Goal: Information Seeking & Learning: Learn about a topic

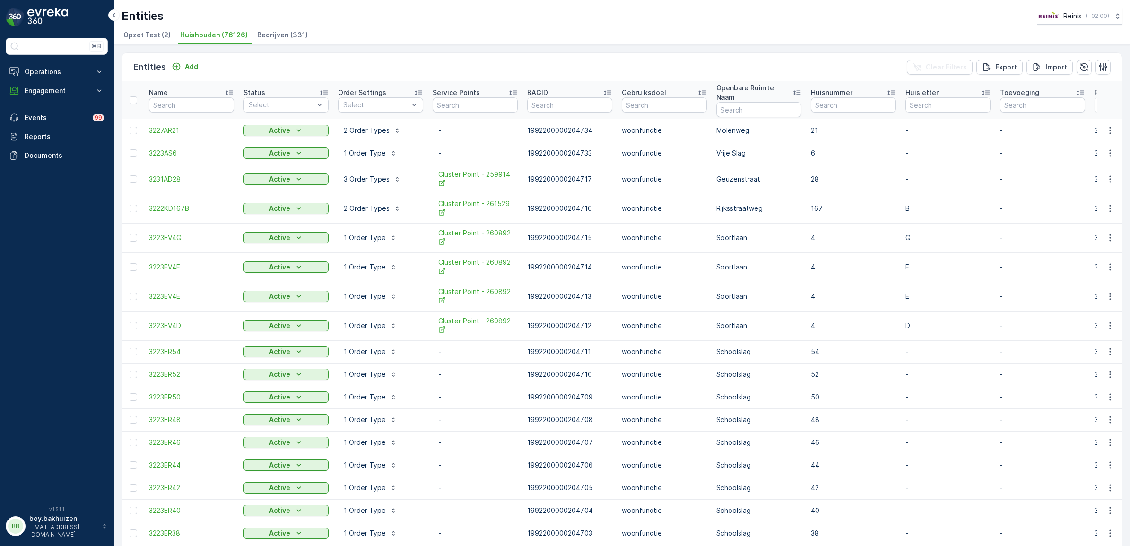
drag, startPoint x: 150, startPoint y: 537, endPoint x: 155, endPoint y: 551, distance: 14.4
click at [155, 466] on html "⌘B Operations Insights Planning Routes & Tasks Cockpit Settings Engagement Insi…" at bounding box center [565, 273] width 1130 height 546
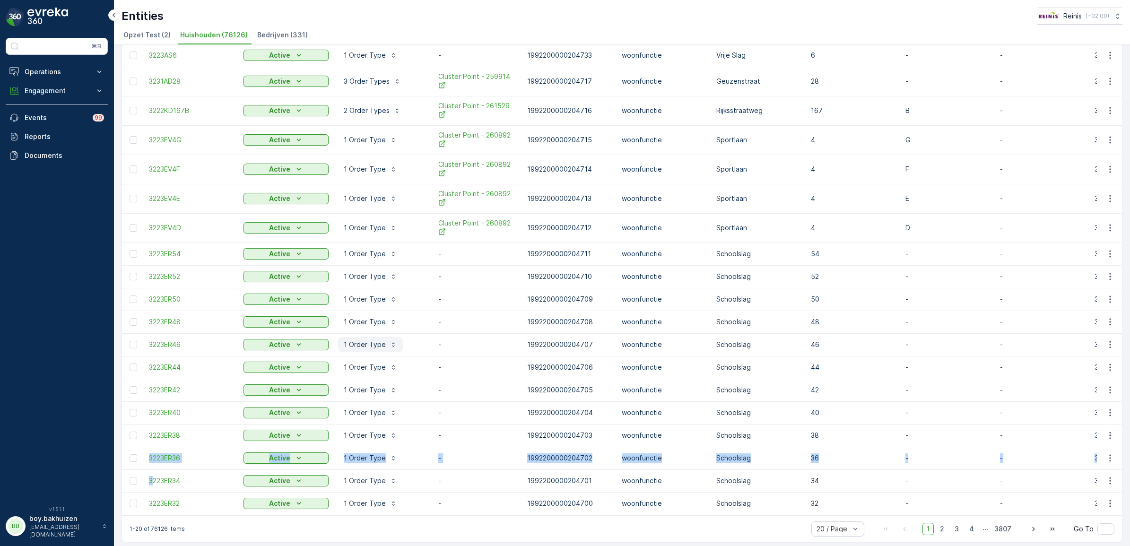
click at [363, 340] on p "1 Order Type" at bounding box center [365, 344] width 42 height 9
click at [365, 317] on p "1 Order Type" at bounding box center [365, 321] width 42 height 9
click at [366, 295] on p "1 Order Type" at bounding box center [365, 299] width 42 height 9
click at [367, 272] on button "1 Order Type" at bounding box center [370, 276] width 65 height 15
click at [369, 249] on p "1 Order Type" at bounding box center [365, 253] width 42 height 9
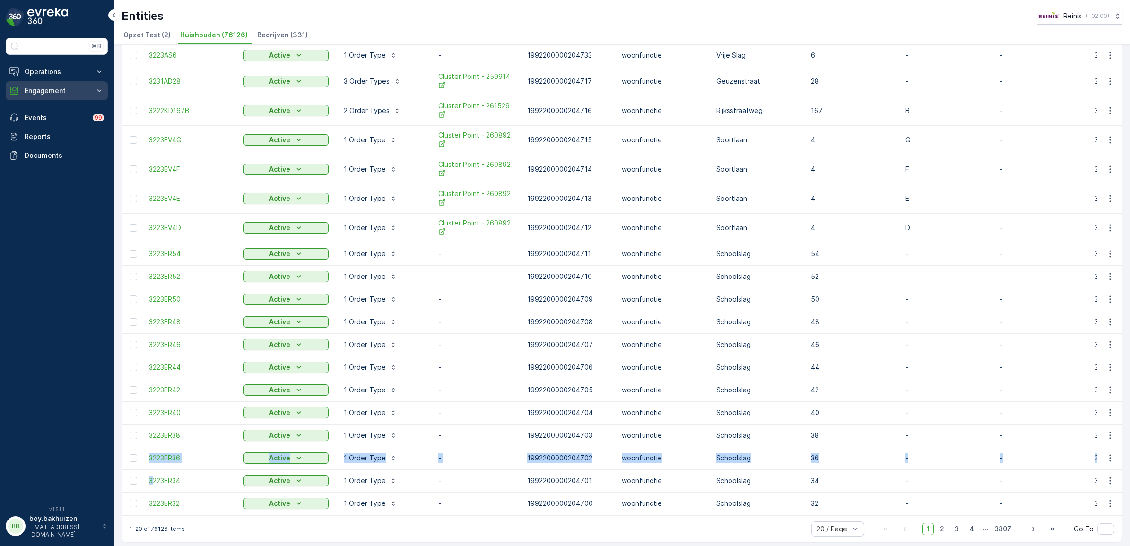
drag, startPoint x: 25, startPoint y: 95, endPoint x: 35, endPoint y: 91, distance: 10.6
click at [25, 95] on p "Engagement" at bounding box center [57, 90] width 64 height 9
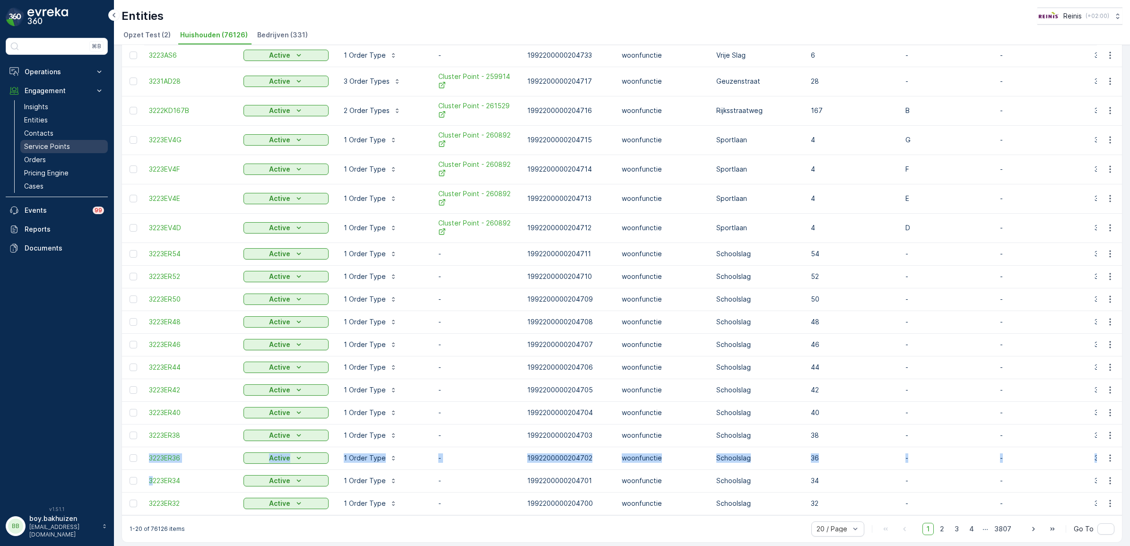
click at [48, 147] on p "Service Points" at bounding box center [47, 146] width 46 height 9
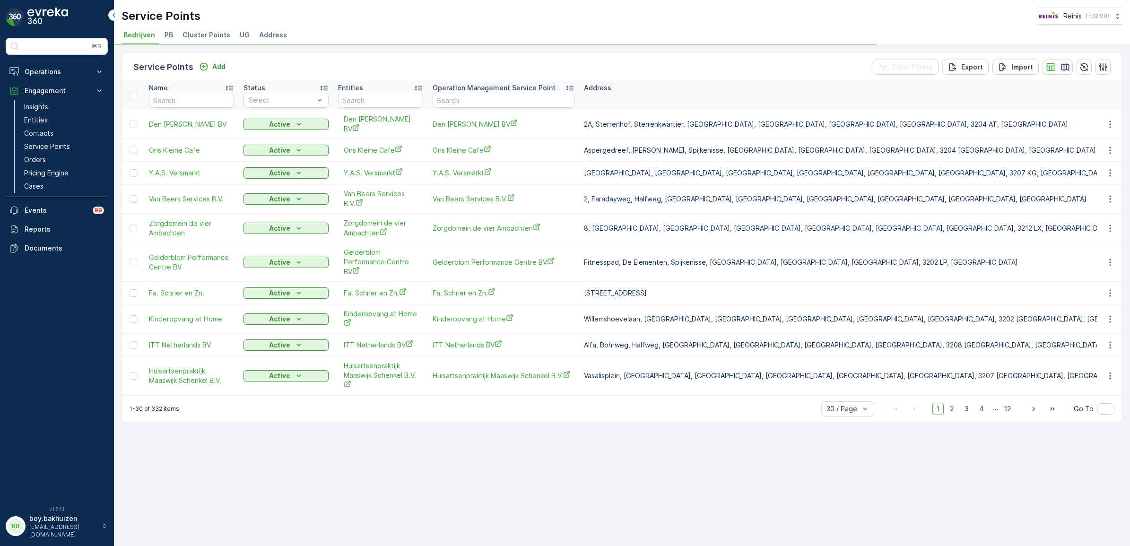
click at [559, 67] on icon "button" at bounding box center [1065, 66] width 9 height 9
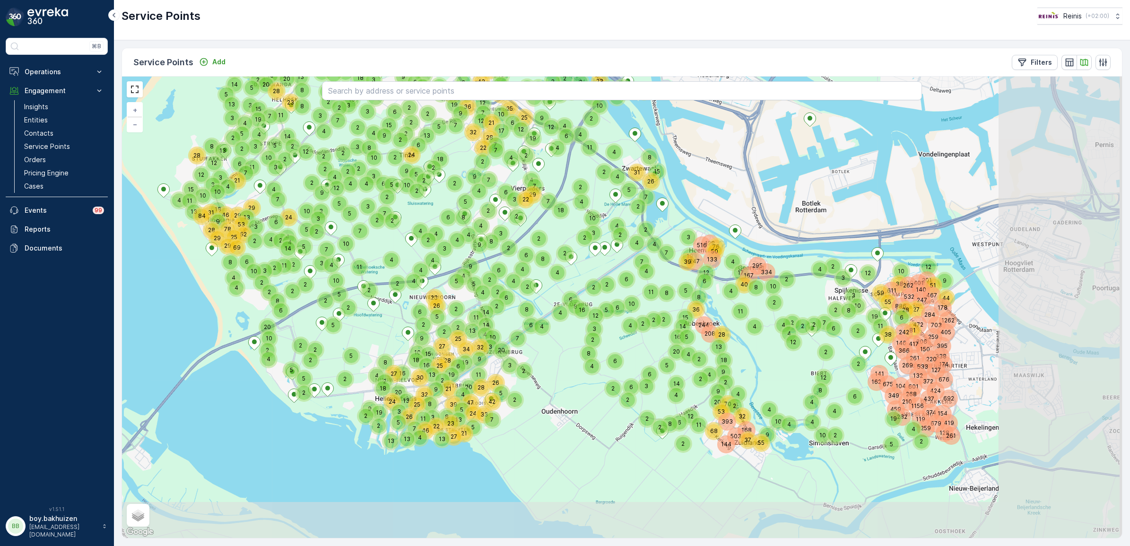
drag, startPoint x: 895, startPoint y: 437, endPoint x: 799, endPoint y: 382, distance: 110.4
click at [559, 382] on div "4 6 2 6 5 37 2 4 4 4 4 2 6 2 11 3 59 19 4 4 2 4 10 2 3 4 4 6 4 8 5 2 26 2 2 29 …" at bounding box center [622, 307] width 1000 height 461
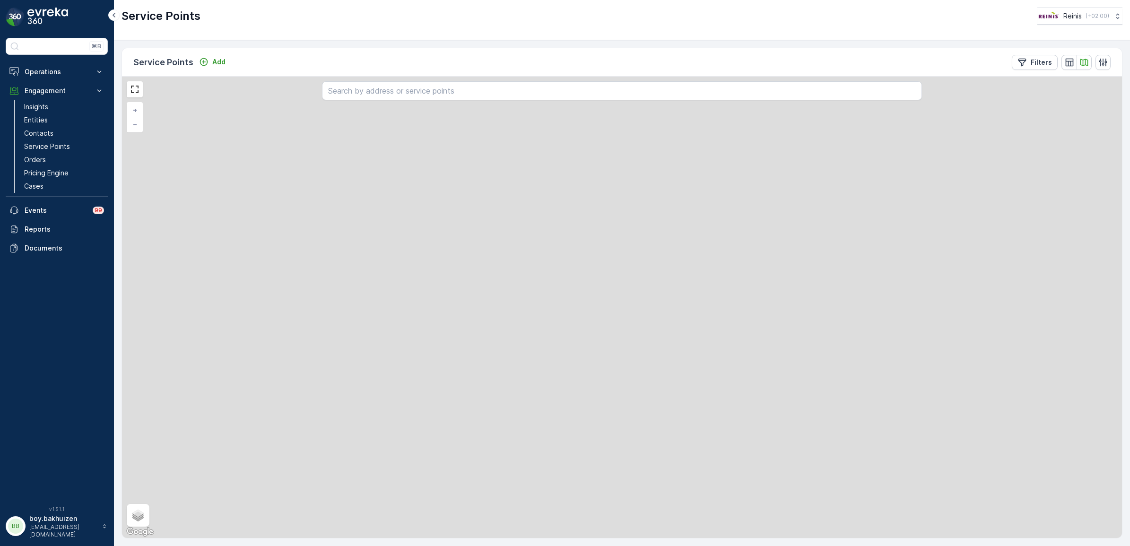
drag, startPoint x: 921, startPoint y: 398, endPoint x: 854, endPoint y: 383, distance: 68.3
click at [559, 389] on div "4 6 2 6 5 37 2 4 4 4 4 2 6 2 11 3 59 19 4 4 2 10 2 3 4 4 6 4 8 5 2 26 2 2 29 2 …" at bounding box center [622, 307] width 1000 height 461
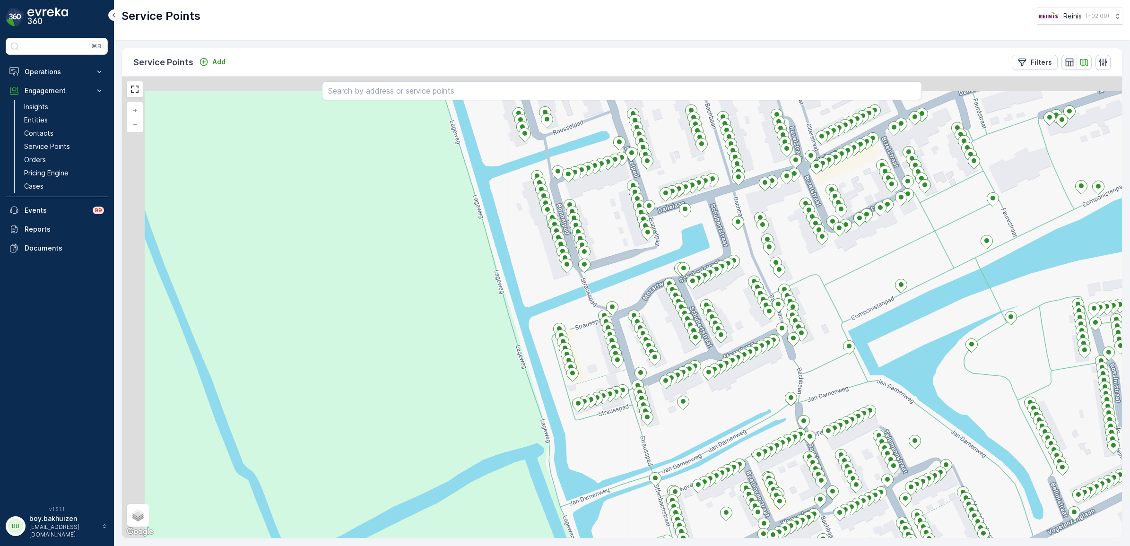
drag, startPoint x: 799, startPoint y: 313, endPoint x: 923, endPoint y: 356, distance: 130.5
click at [559, 356] on div "+ − Satellite Roadmap Terrain Hybrid Leaflet Keyboard shortcuts Map Data Map da…" at bounding box center [622, 307] width 1000 height 461
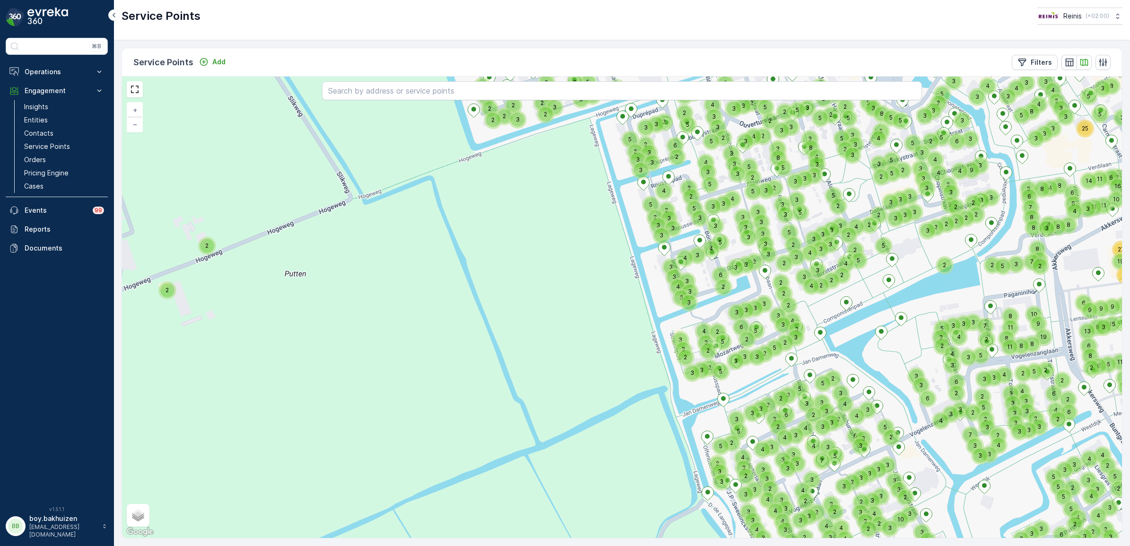
click at [110, 14] on icon at bounding box center [114, 14] width 10 height 11
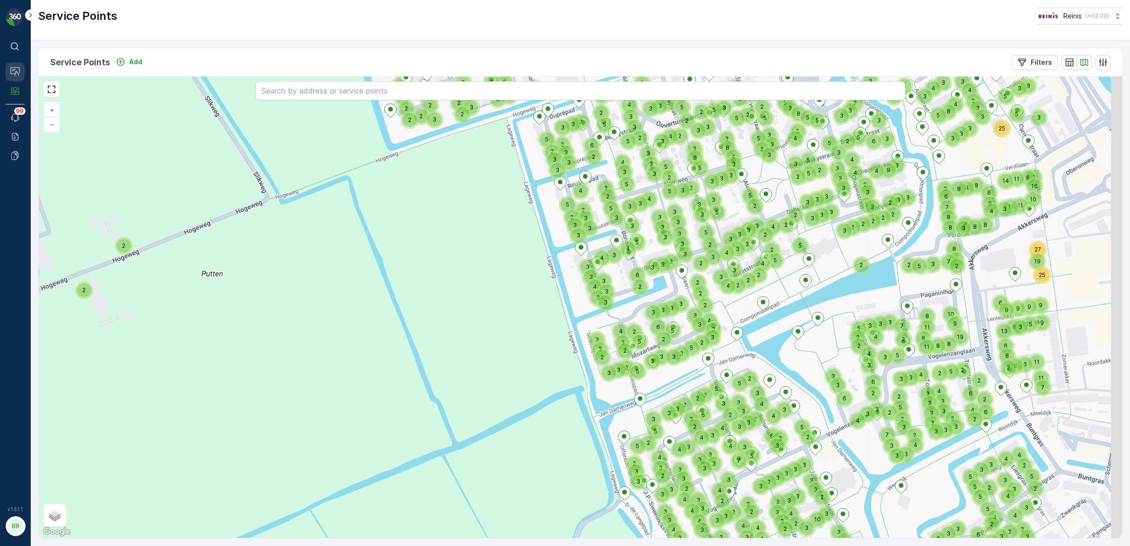
drag, startPoint x: 132, startPoint y: 214, endPoint x: 14, endPoint y: 78, distance: 180.0
click at [32, 15] on icon at bounding box center [31, 14] width 10 height 11
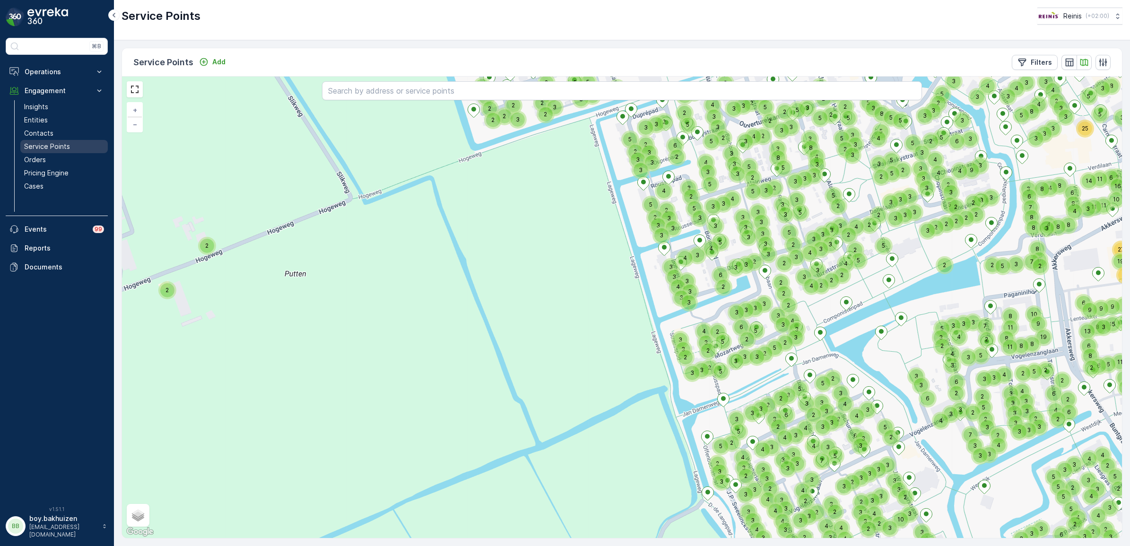
click at [46, 147] on p "Service Points" at bounding box center [47, 146] width 46 height 9
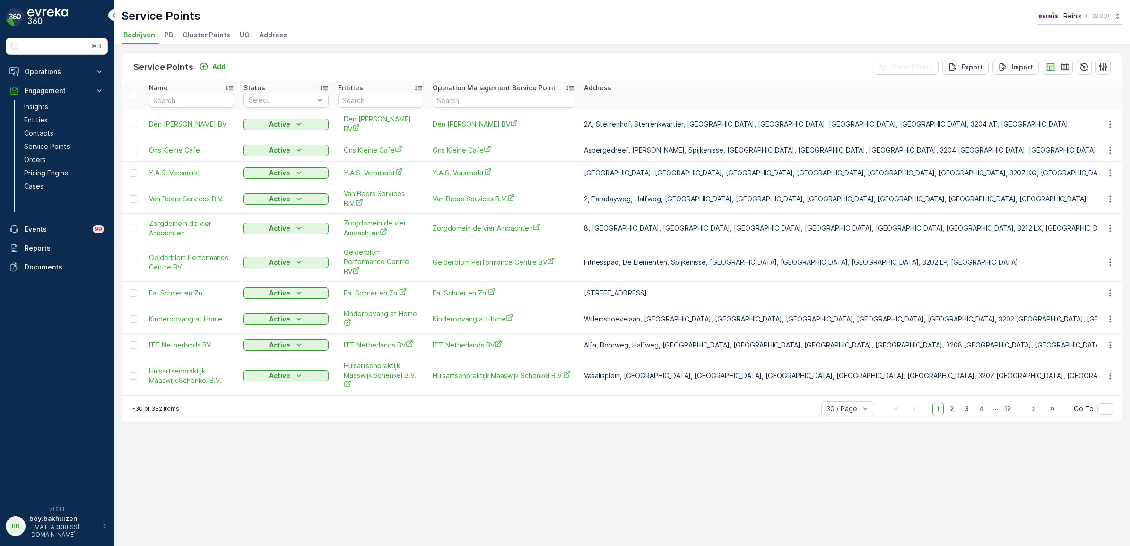
click at [194, 35] on span "Cluster Points" at bounding box center [207, 34] width 48 height 9
click at [559, 62] on button "button" at bounding box center [1065, 67] width 15 height 15
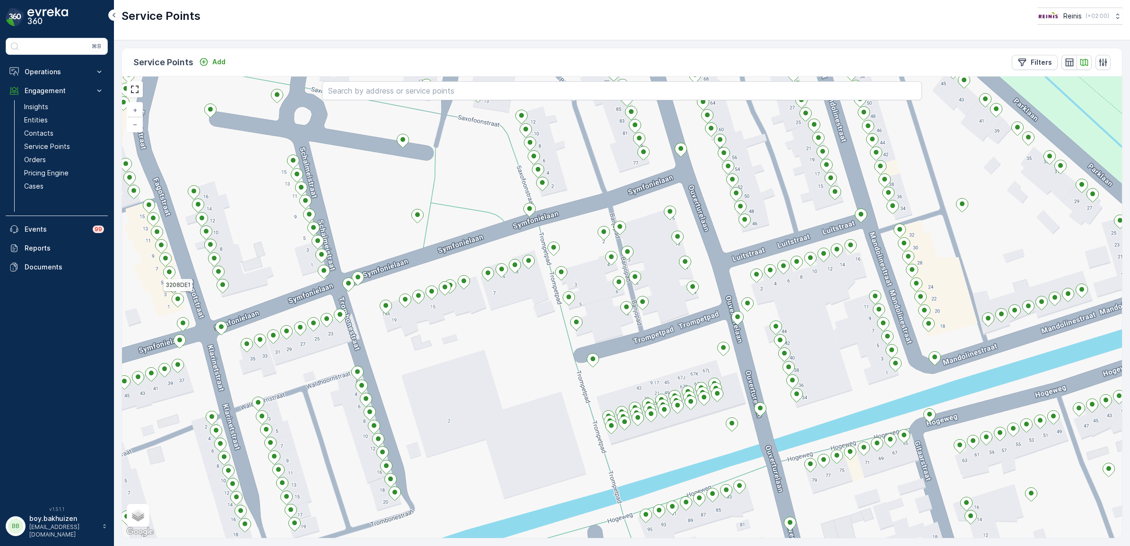
click at [179, 301] on ellipse at bounding box center [177, 298] width 5 height 5
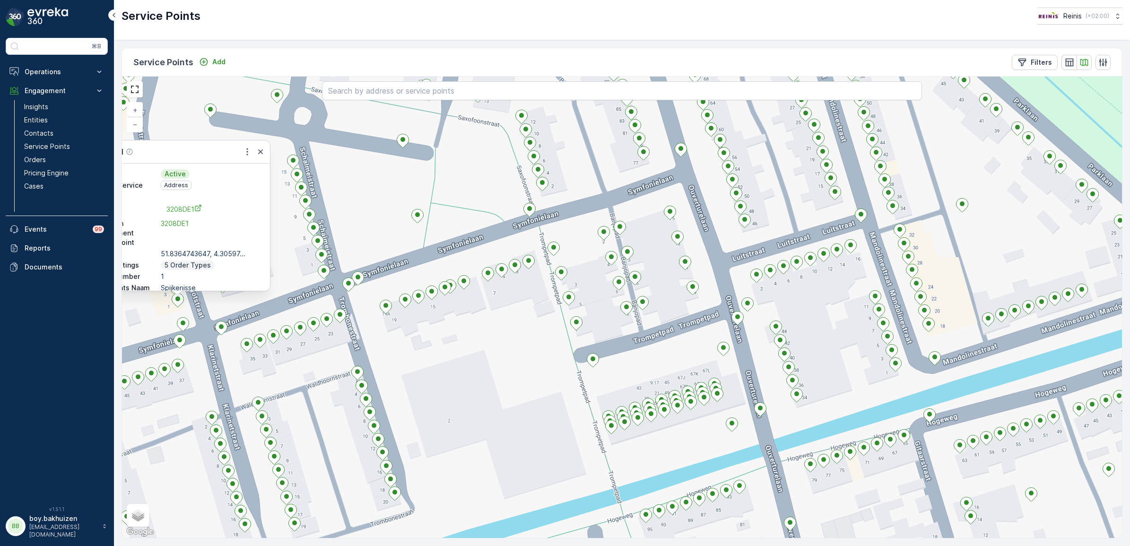
drag, startPoint x: 520, startPoint y: 544, endPoint x: 409, endPoint y: 540, distance: 110.7
click at [409, 466] on div "Service Points Add Filters 3208DE1 Status Active Type of Service Point Address …" at bounding box center [622, 293] width 1016 height 506
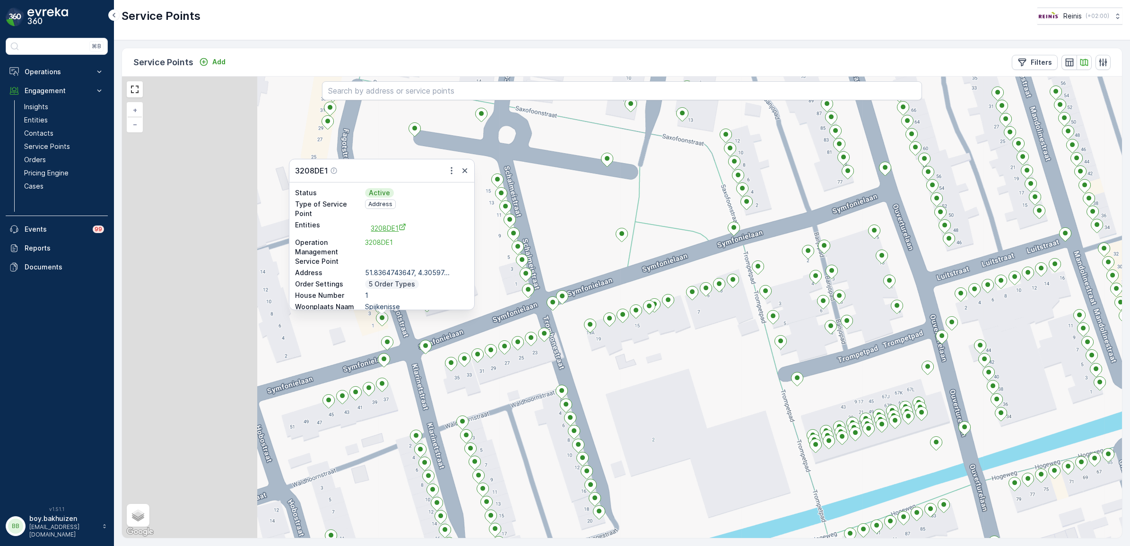
drag, startPoint x: 300, startPoint y: 367, endPoint x: 382, endPoint y: 229, distance: 159.8
click at [500, 383] on div "3208DE1 Status Active Type of Service Point Address Entities 3208DE1 Operation …" at bounding box center [622, 307] width 1000 height 461
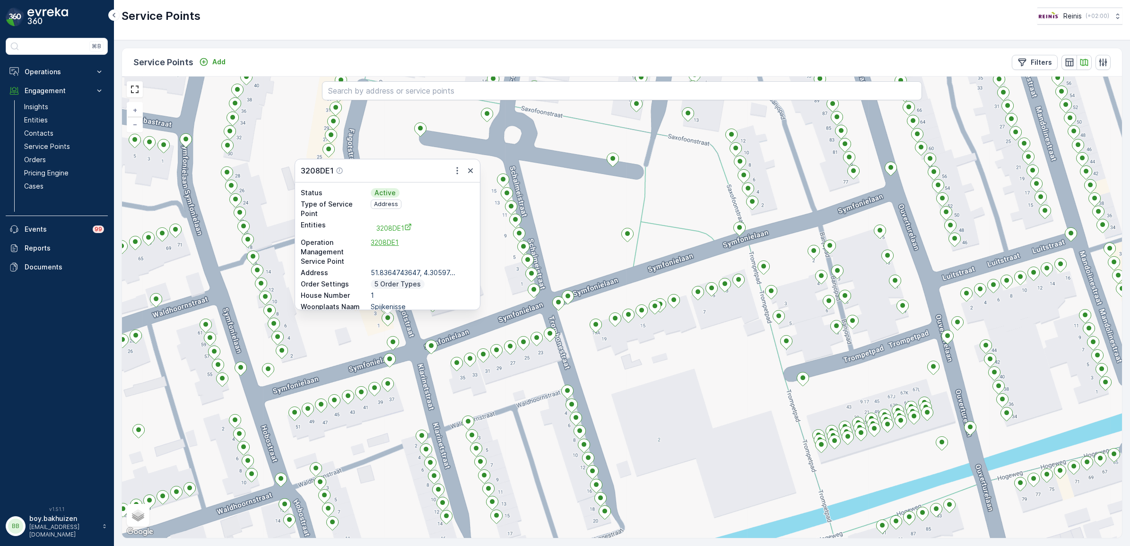
click at [386, 240] on span "3208DE1" at bounding box center [423, 242] width 104 height 9
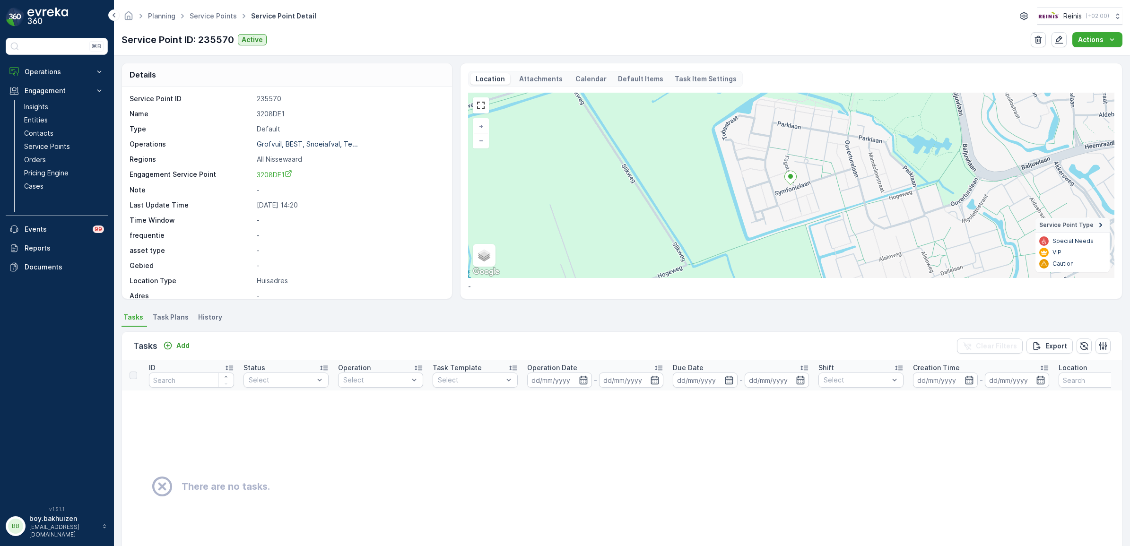
click at [279, 174] on span "3208DE1" at bounding box center [274, 175] width 35 height 8
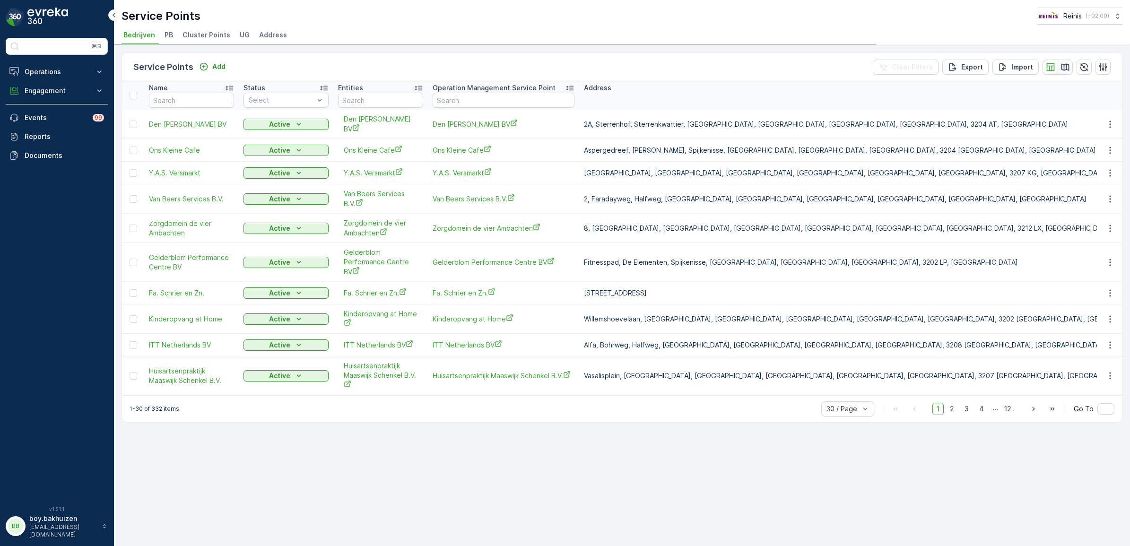
click at [1067, 69] on icon "button" at bounding box center [1065, 66] width 9 height 9
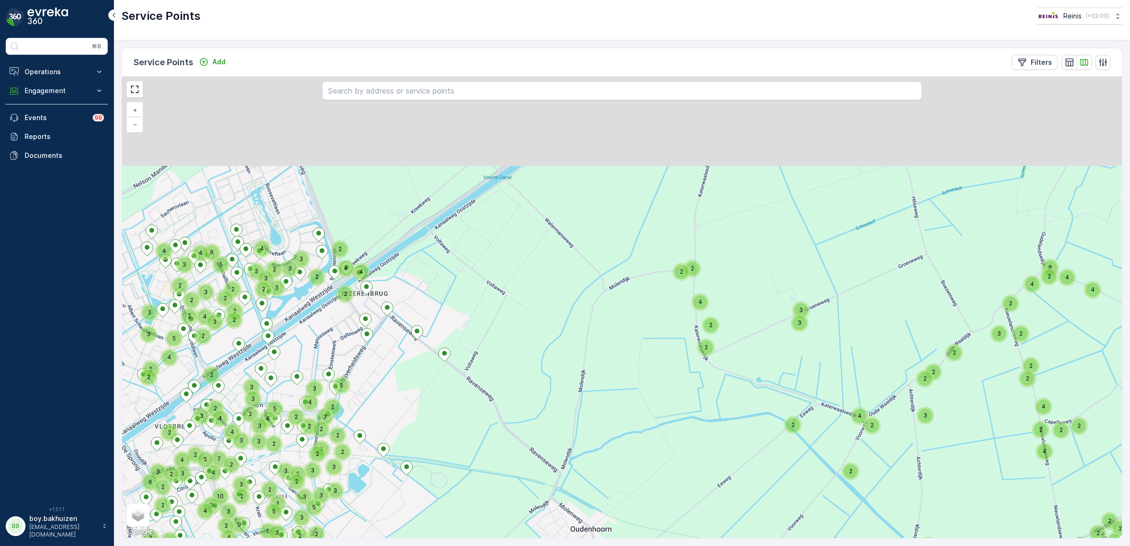
drag, startPoint x: 510, startPoint y: 185, endPoint x: 623, endPoint y: 289, distance: 154.3
click at [621, 348] on div "2 2 2 3 2 4 3 2 2 4 3 2 2 2 8 3 2 2 2 4 2 4 2 4 4 2 4 2 2 2 3 3 2 2 2 4 4 2 5 2…" at bounding box center [622, 307] width 1000 height 461
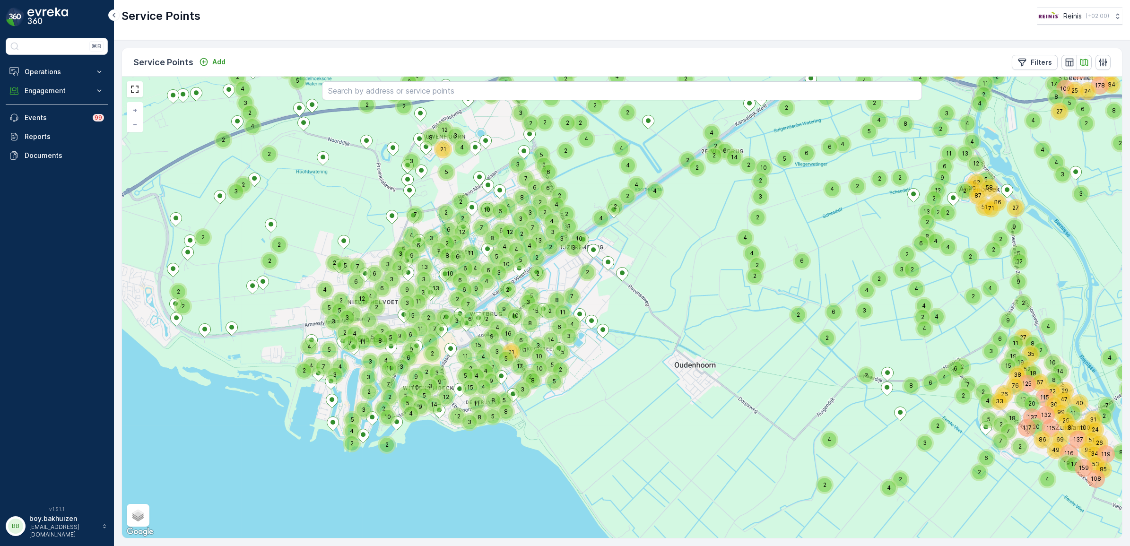
drag, startPoint x: 668, startPoint y: 322, endPoint x: 710, endPoint y: 274, distance: 63.3
click at [710, 274] on div "3 2 2 3 2 3 2 2 2 4 2 2 4 2 3 3 2 2 2 2 4 2 2 2 2 2 2 2 2 2 2 2 14 3 5 2 2 2 3 …" at bounding box center [622, 307] width 1000 height 461
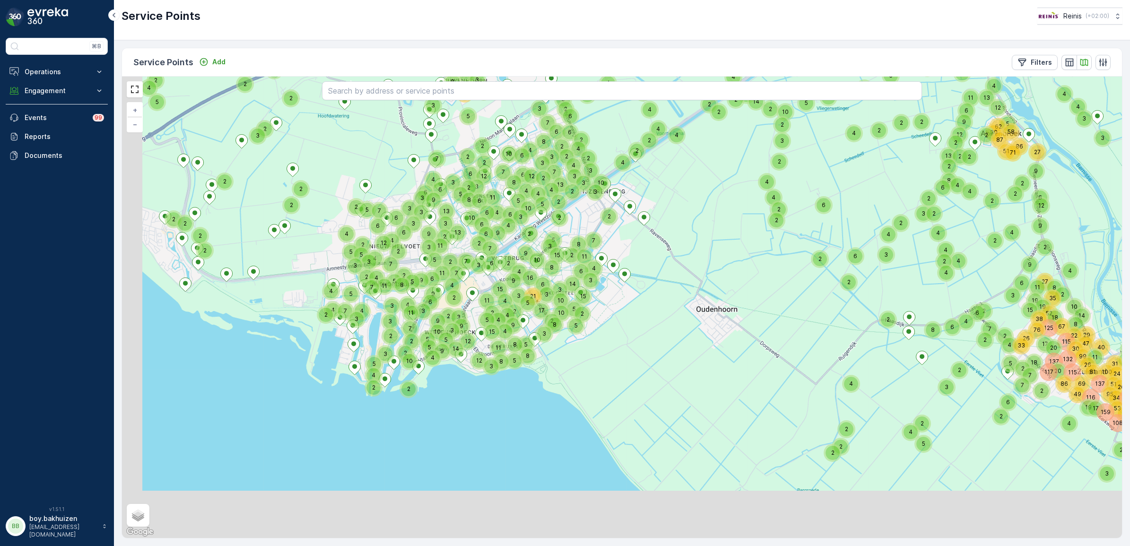
drag, startPoint x: 681, startPoint y: 346, endPoint x: 674, endPoint y: 350, distance: 8.0
click at [692, 288] on div "3 2 2 3 2 3 2 2 2 4 2 2 4 2 3 3 2 2 2 2 4 2 2 2 2 2 2 2 2 2 2 2 14 3 5 2 2 2 3 …" at bounding box center [622, 307] width 1000 height 461
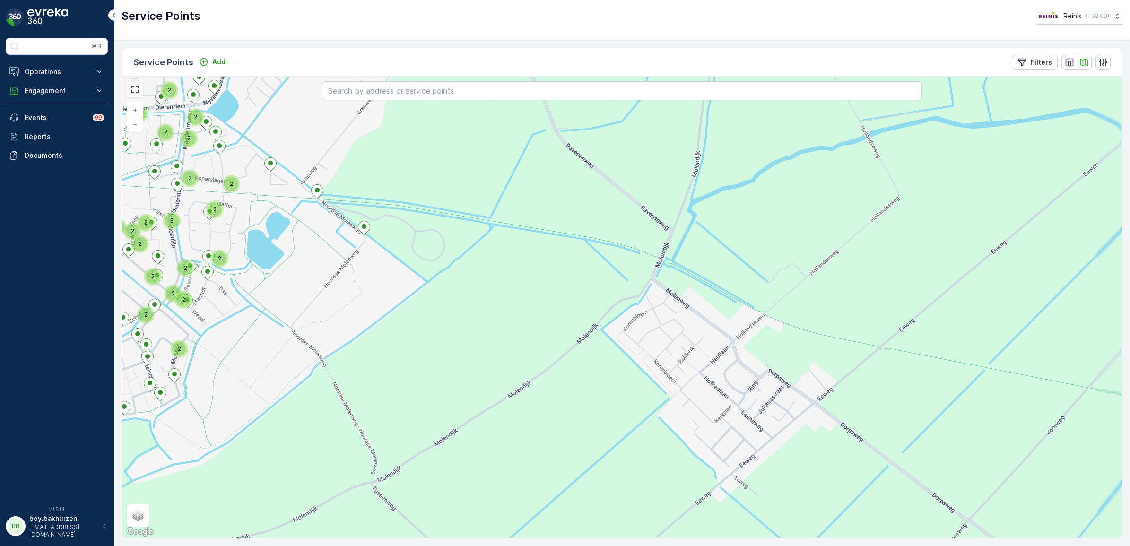
drag, startPoint x: 661, startPoint y: 348, endPoint x: 664, endPoint y: 354, distance: 6.2
click at [648, 341] on div "2 2 2 3 2 2 2 2 2 2 2 2 2 2 3 2 2 2 2 2 2 2 2 2 2 3 2 3 2 2 3 2 2 + − Satellite…" at bounding box center [622, 307] width 1000 height 461
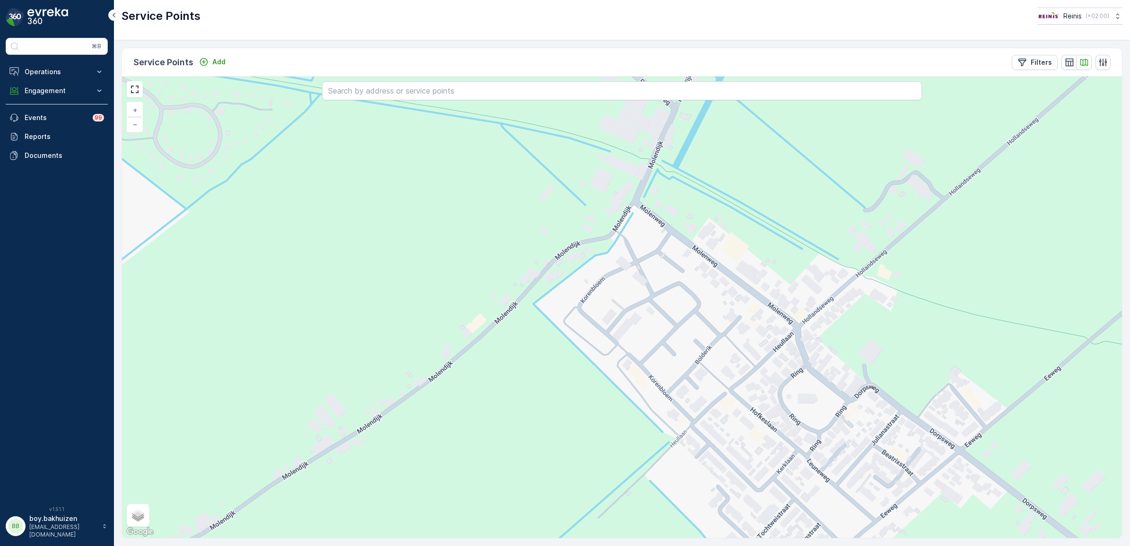
drag, startPoint x: 436, startPoint y: 278, endPoint x: 687, endPoint y: 368, distance: 266.4
click at [687, 368] on div "+ − Satellite Roadmap Terrain Hybrid Leaflet Keyboard shortcuts Map Data Map da…" at bounding box center [622, 307] width 1000 height 461
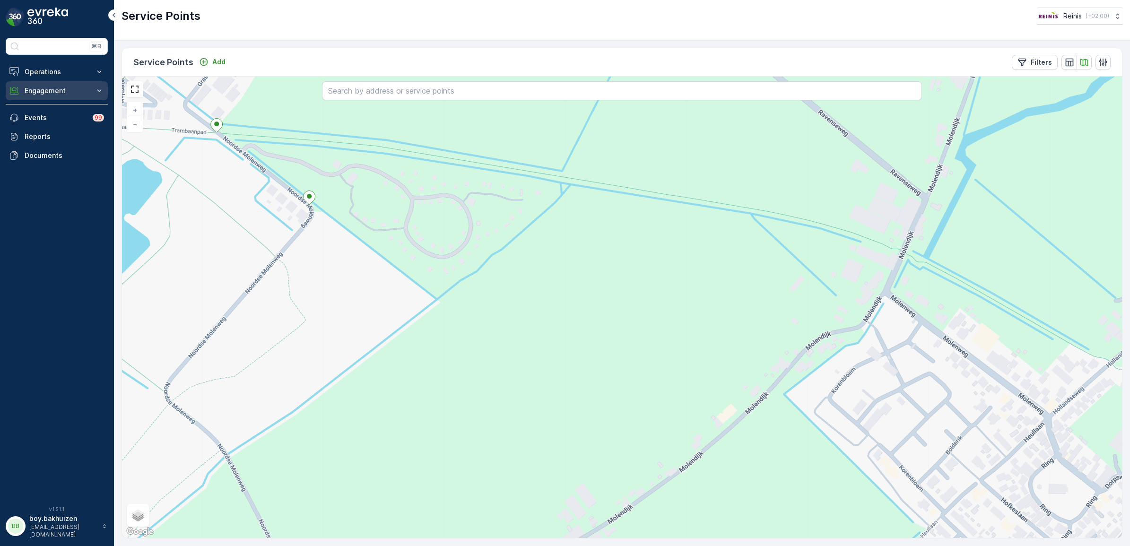
click at [21, 95] on button "Engagement" at bounding box center [57, 90] width 102 height 19
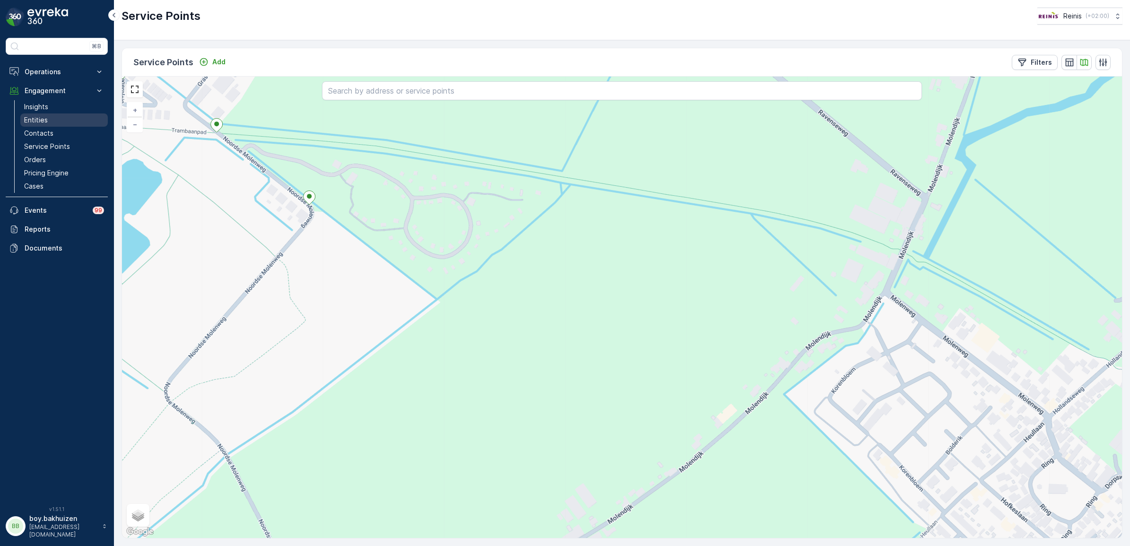
click at [28, 124] on p "Entities" at bounding box center [36, 119] width 24 height 9
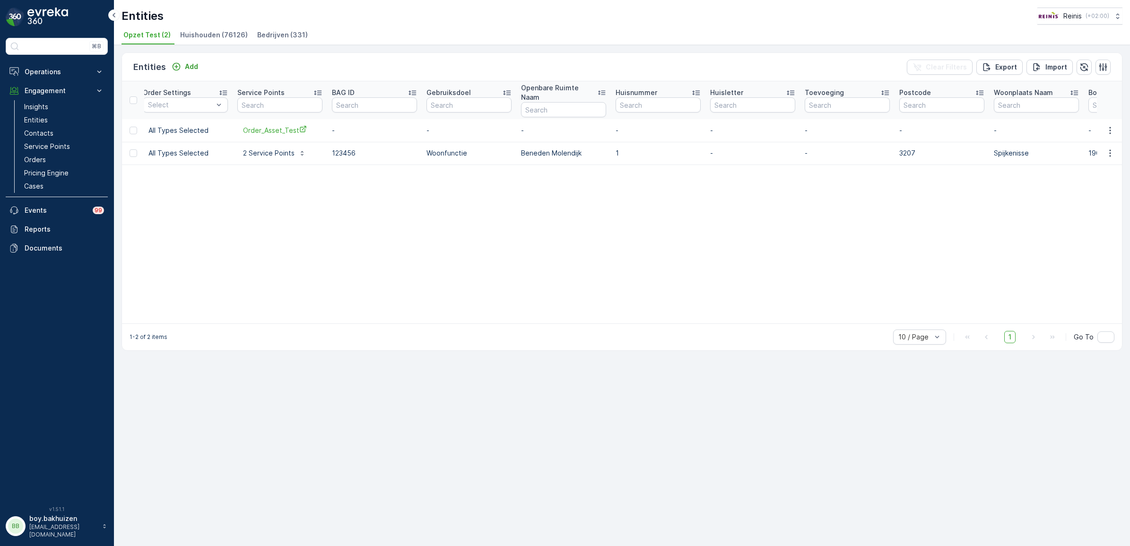
scroll to position [0, 214]
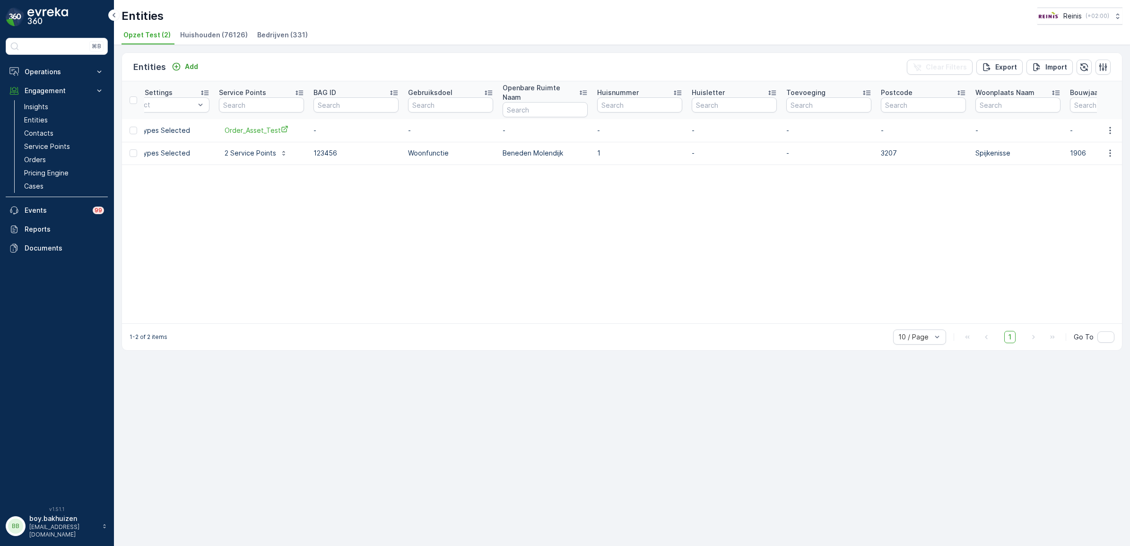
click at [222, 29] on li "Huishouden (76126)" at bounding box center [214, 36] width 73 height 16
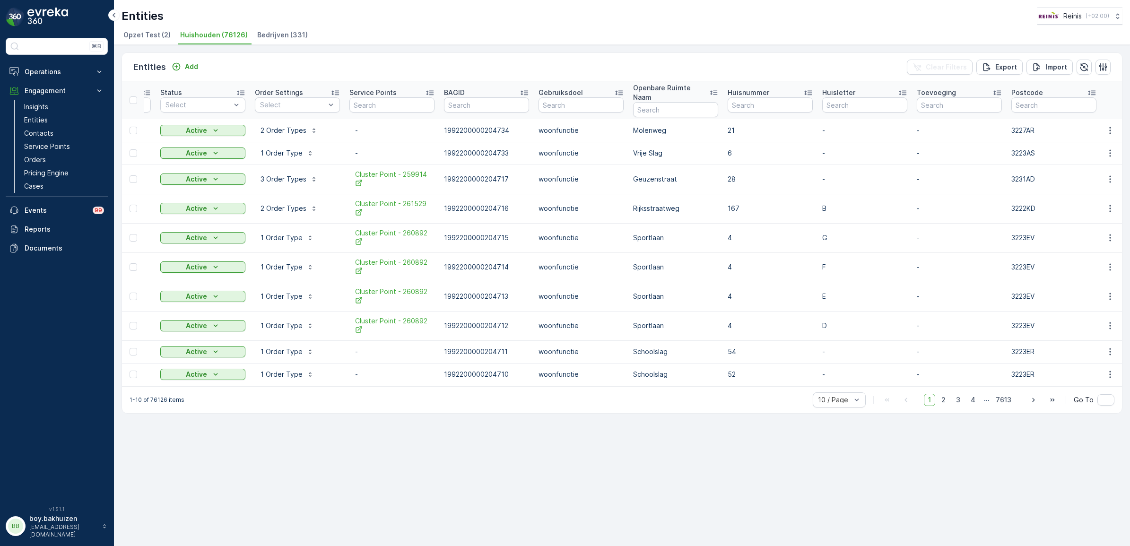
scroll to position [0, 93]
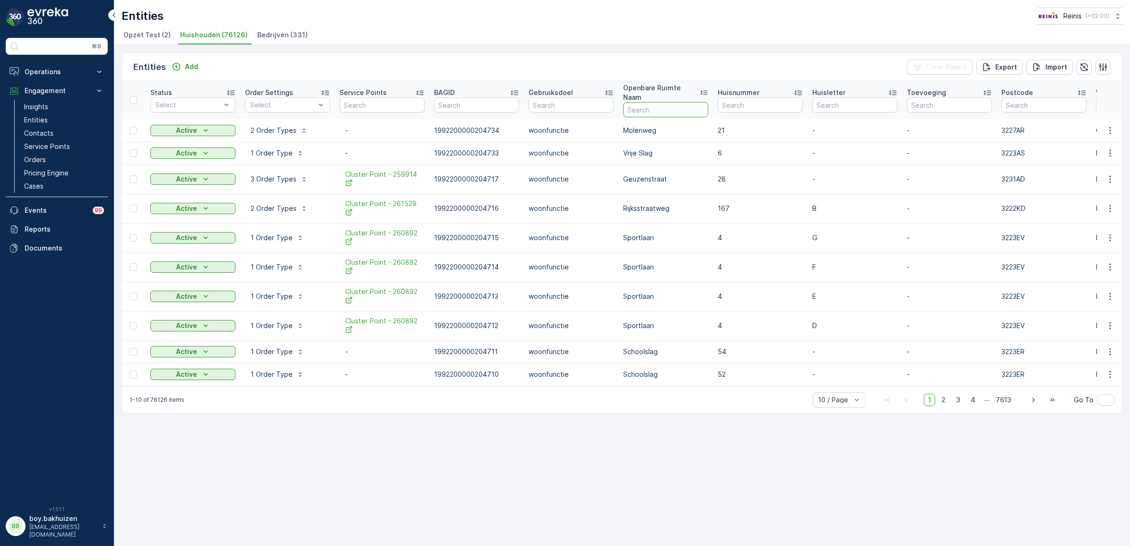
click at [635, 103] on input "text" at bounding box center [665, 109] width 85 height 15
type input "korenbloem"
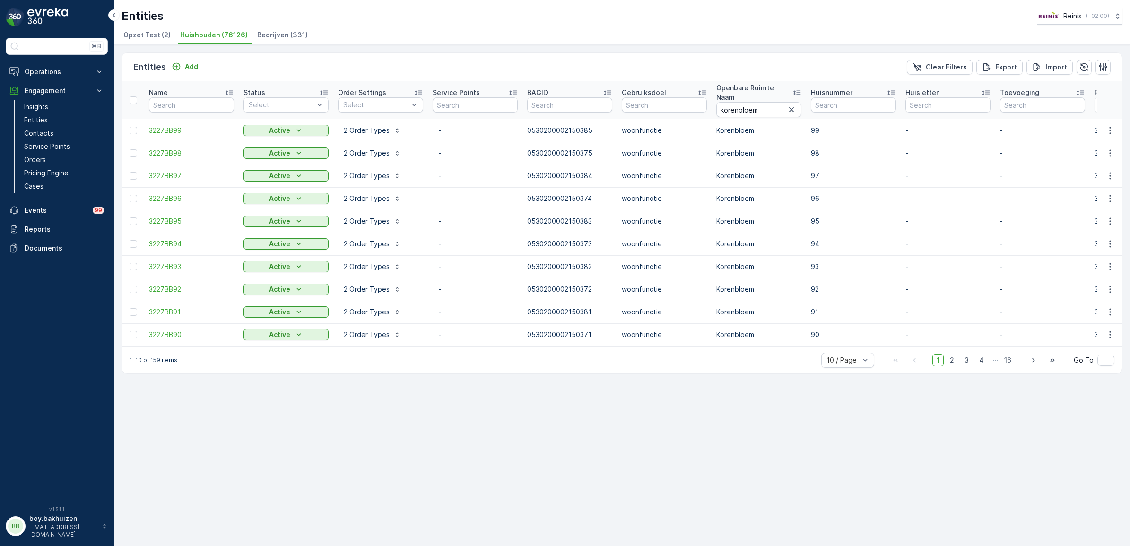
drag, startPoint x: 629, startPoint y: 341, endPoint x: 670, endPoint y: 348, distance: 40.7
click at [697, 347] on div "1-10 of 159 items 10 / Page 1 2 3 4 ... 16 Go To" at bounding box center [622, 360] width 1000 height 27
click at [366, 126] on p "2 Order Types" at bounding box center [367, 130] width 46 height 9
click at [404, 419] on div "Entities Add Clear Filters Export Import Name Status Select Order Settings Sele…" at bounding box center [622, 295] width 1016 height 501
click at [373, 126] on p "2 Order Types" at bounding box center [367, 130] width 46 height 9
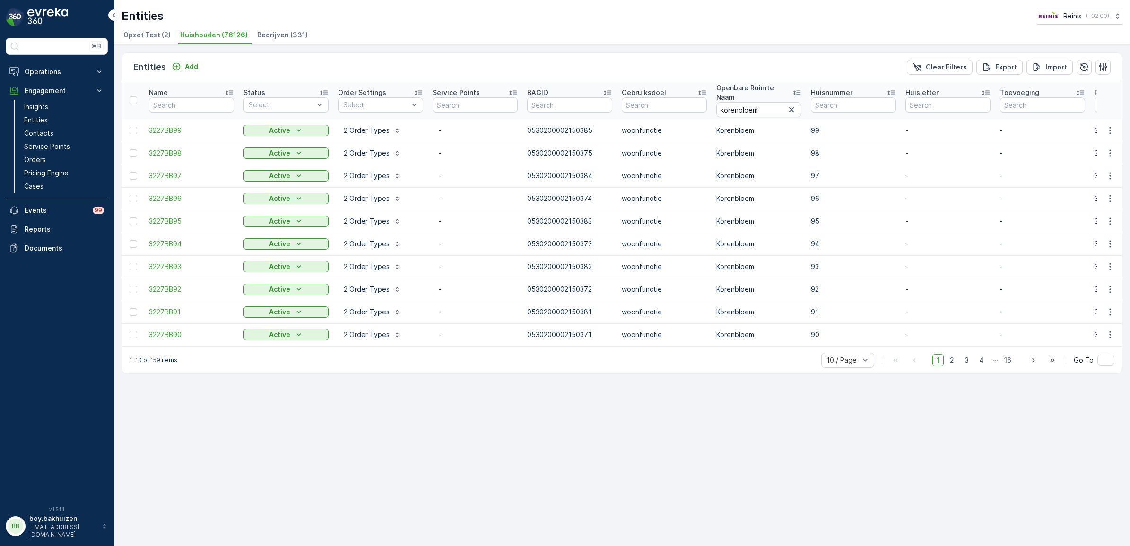
click at [468, 126] on p "-" at bounding box center [475, 130] width 74 height 9
click at [51, 146] on p "Service Points" at bounding box center [47, 146] width 46 height 9
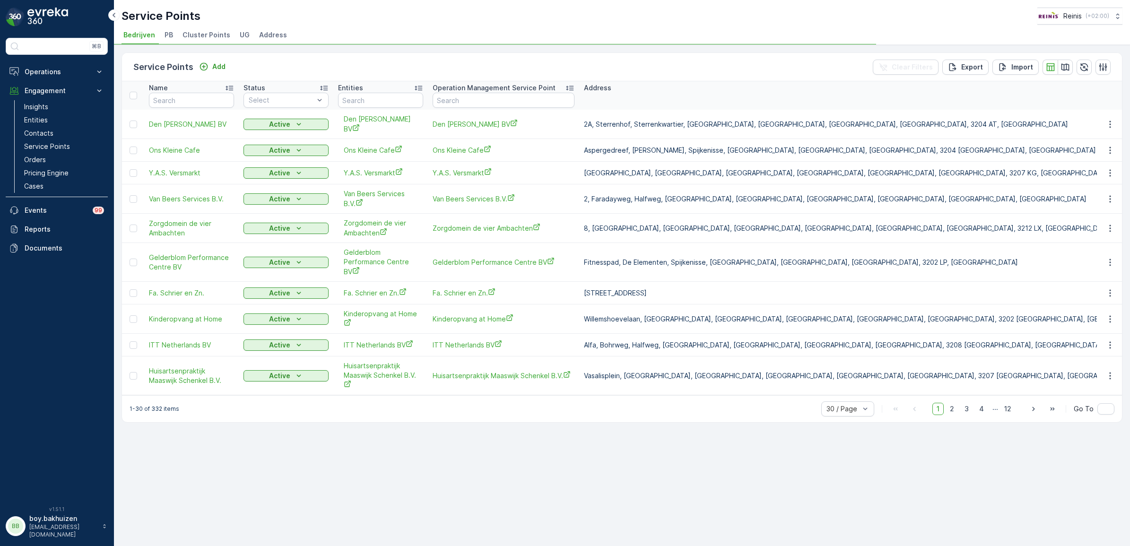
click at [200, 37] on span "Cluster Points" at bounding box center [207, 34] width 48 height 9
click at [259, 35] on span "Address" at bounding box center [273, 34] width 28 height 9
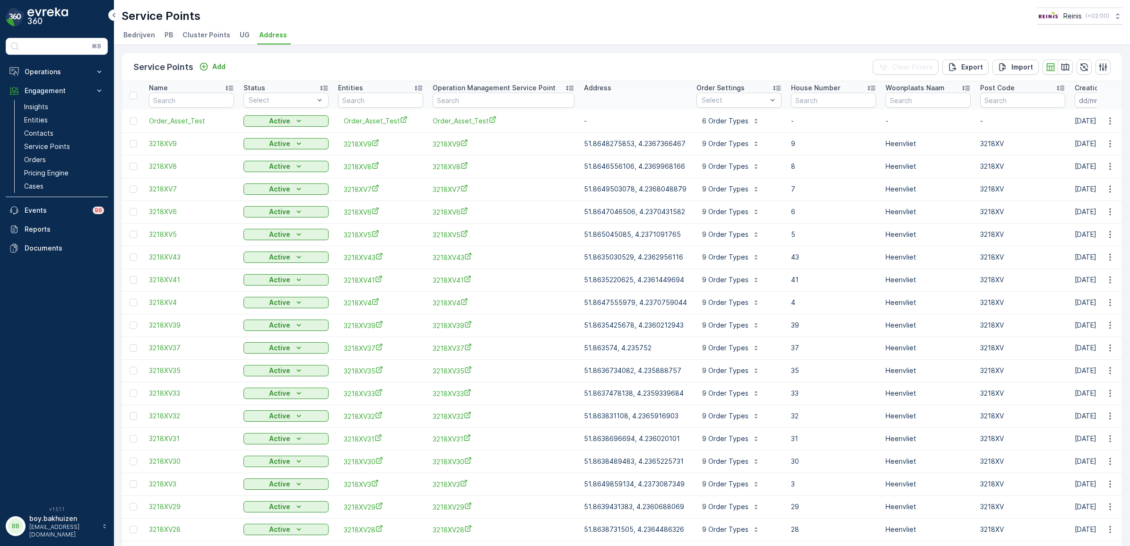
click at [240, 32] on span "UG" at bounding box center [245, 34] width 10 height 9
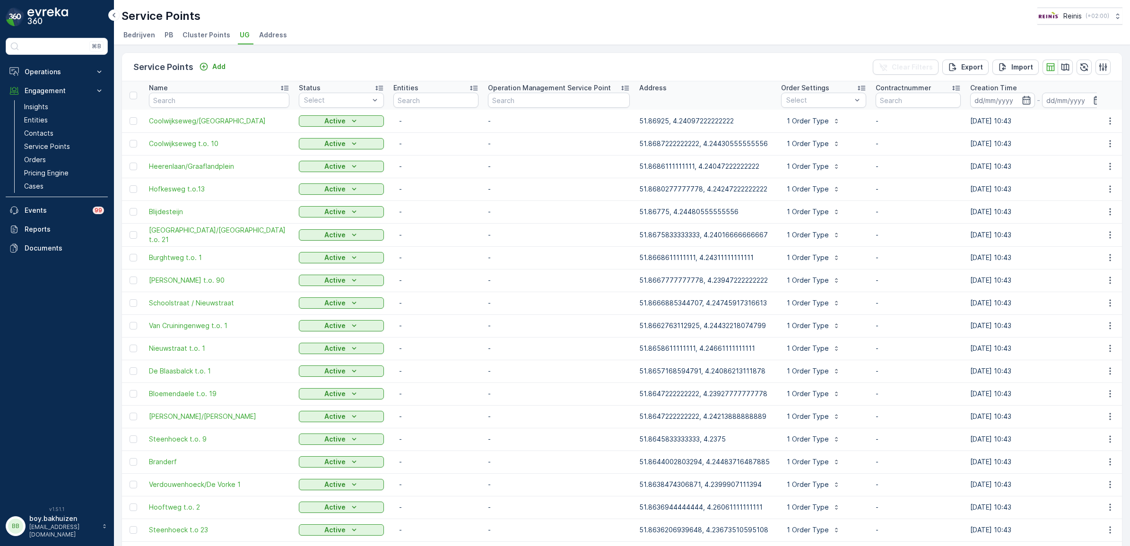
click at [205, 36] on span "Cluster Points" at bounding box center [207, 34] width 48 height 9
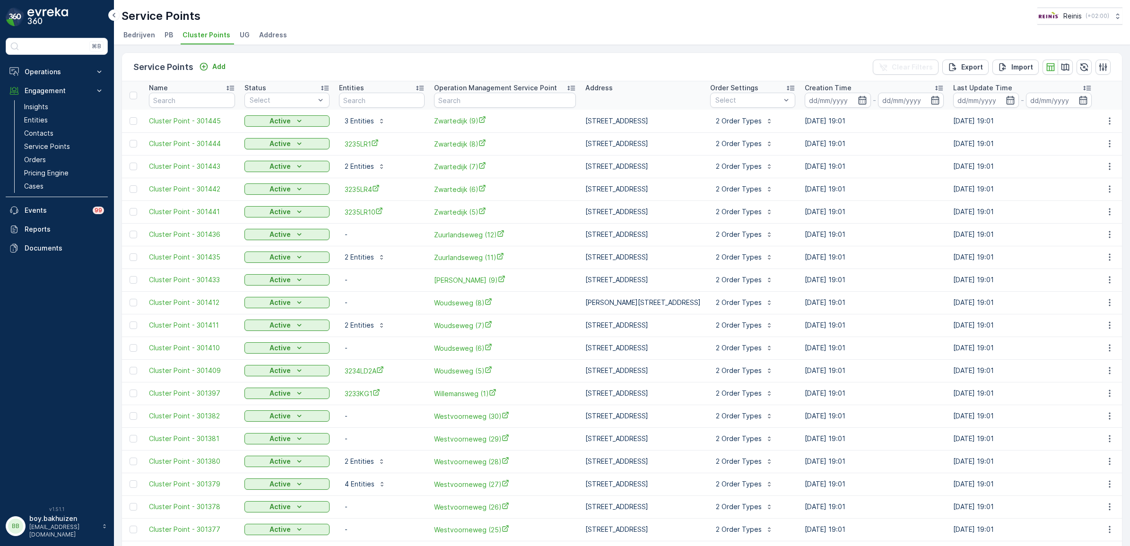
click at [469, 84] on p "Operation Management Service Point" at bounding box center [495, 87] width 123 height 9
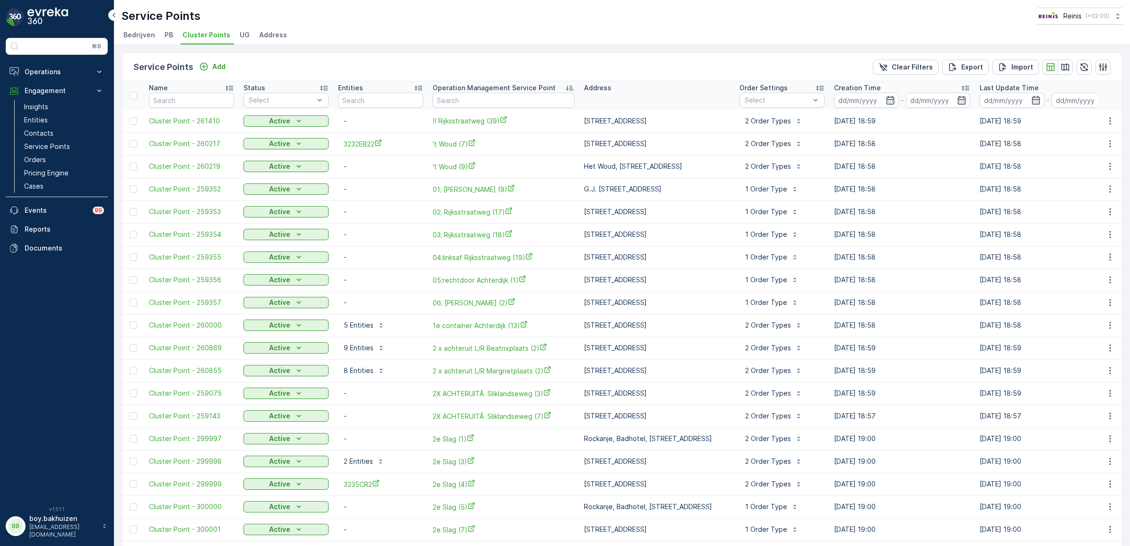
click at [556, 88] on div "Operation Management Service Point" at bounding box center [504, 87] width 142 height 9
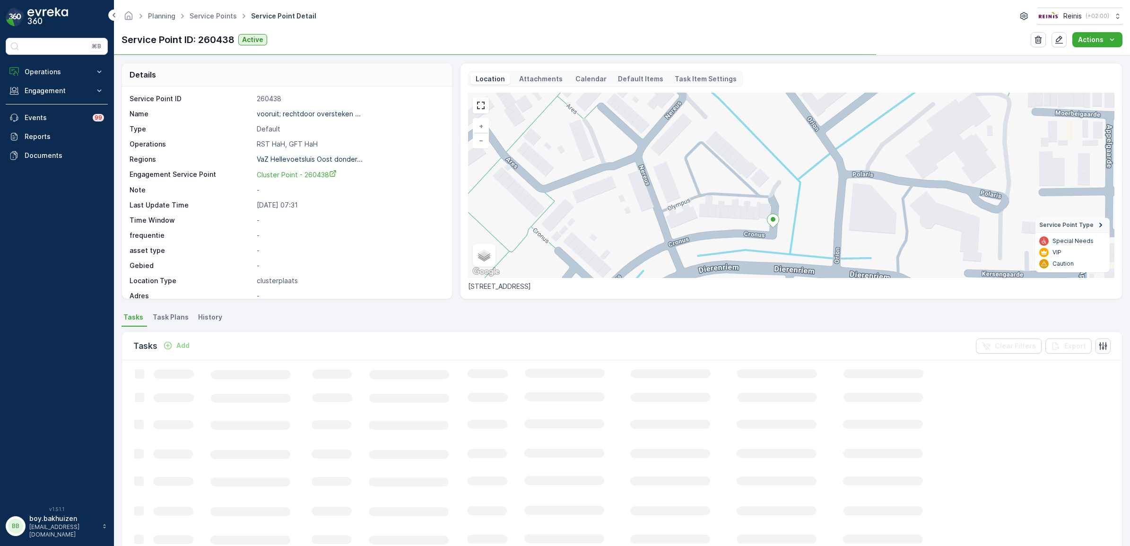
drag, startPoint x: 786, startPoint y: 172, endPoint x: 778, endPoint y: 243, distance: 71.3
click at [778, 243] on div "+ − Satellite Roadmap Terrain Hybrid Leaflet Keyboard shortcuts Map Data Map da…" at bounding box center [791, 185] width 646 height 185
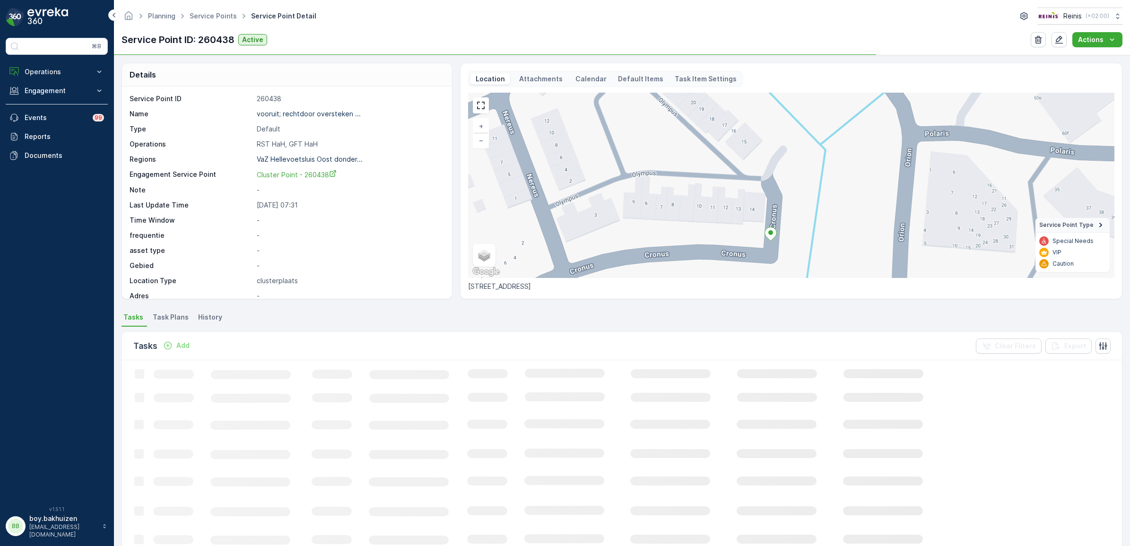
drag, startPoint x: 780, startPoint y: 226, endPoint x: 795, endPoint y: 222, distance: 15.1
click at [795, 222] on div "+ − Satellite Roadmap Terrain Hybrid Leaflet Keyboard shortcuts Map Data Map da…" at bounding box center [791, 185] width 646 height 185
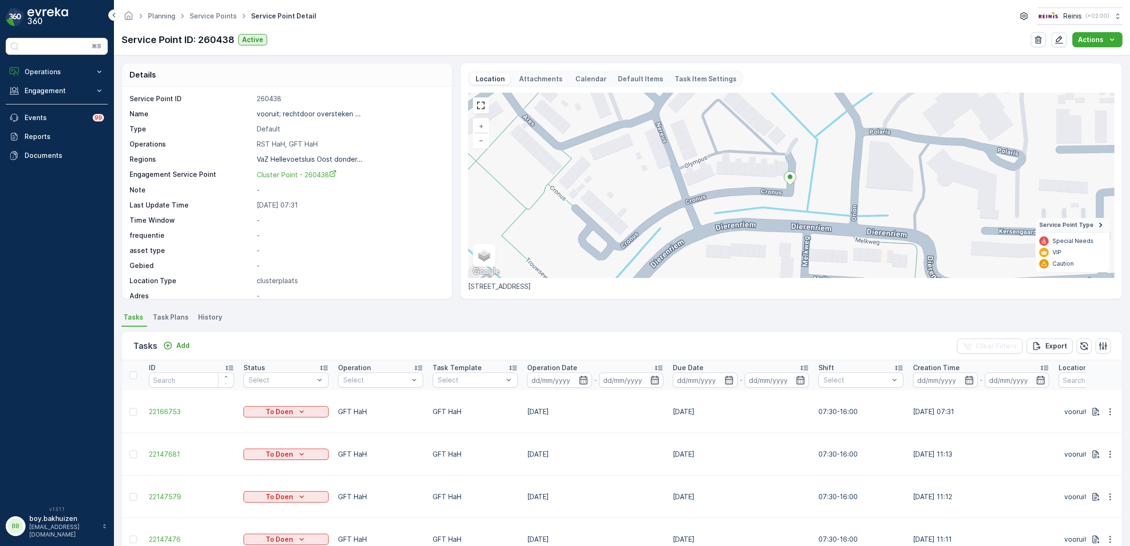
scroll to position [9, 0]
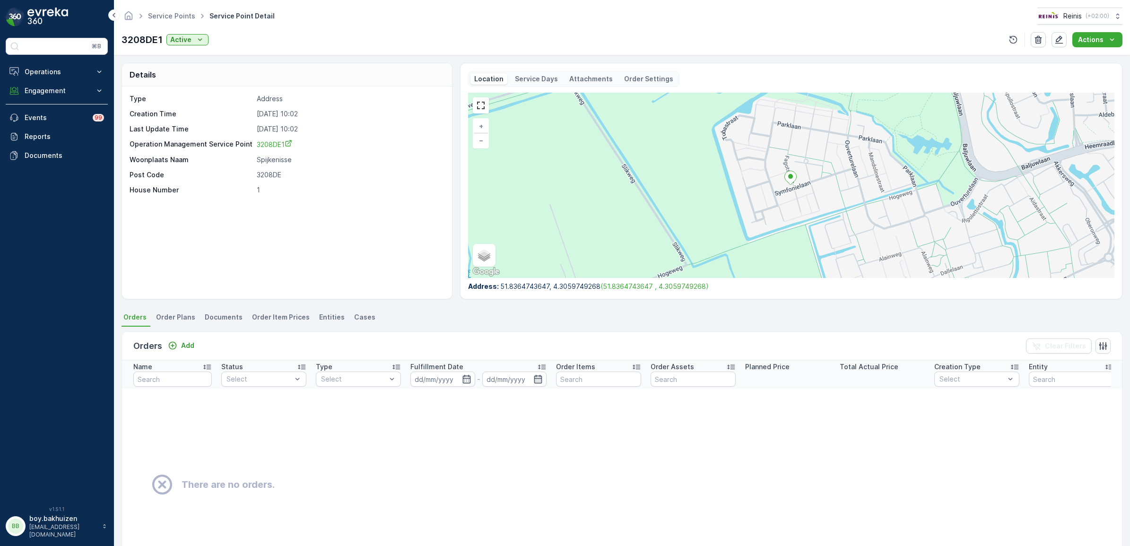
click at [333, 315] on span "Entities" at bounding box center [332, 317] width 26 height 9
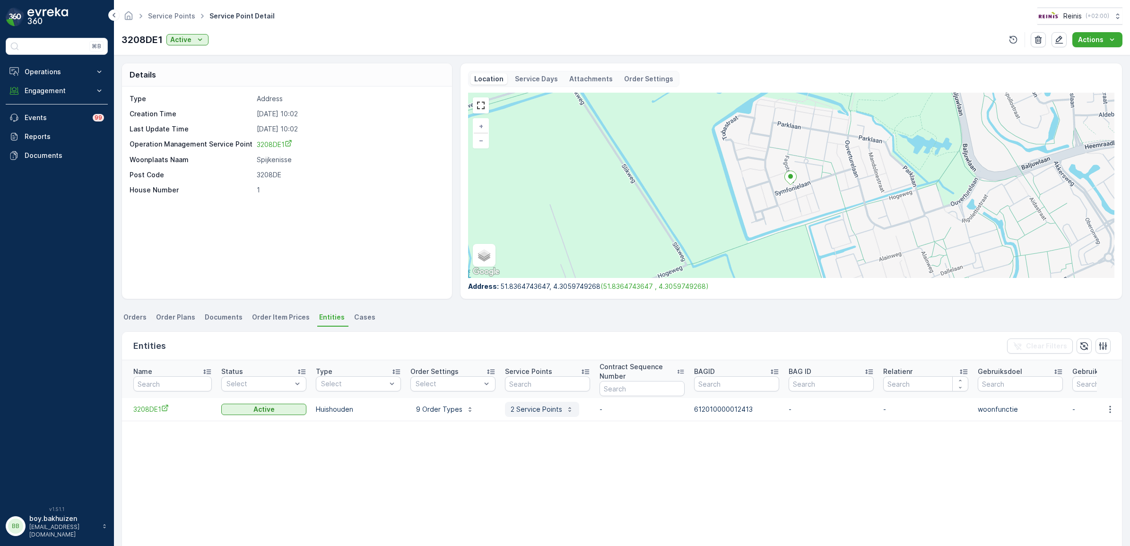
click at [544, 415] on button "2 Service Points" at bounding box center [542, 409] width 74 height 15
click at [434, 415] on button "9 Order Types" at bounding box center [444, 409] width 69 height 15
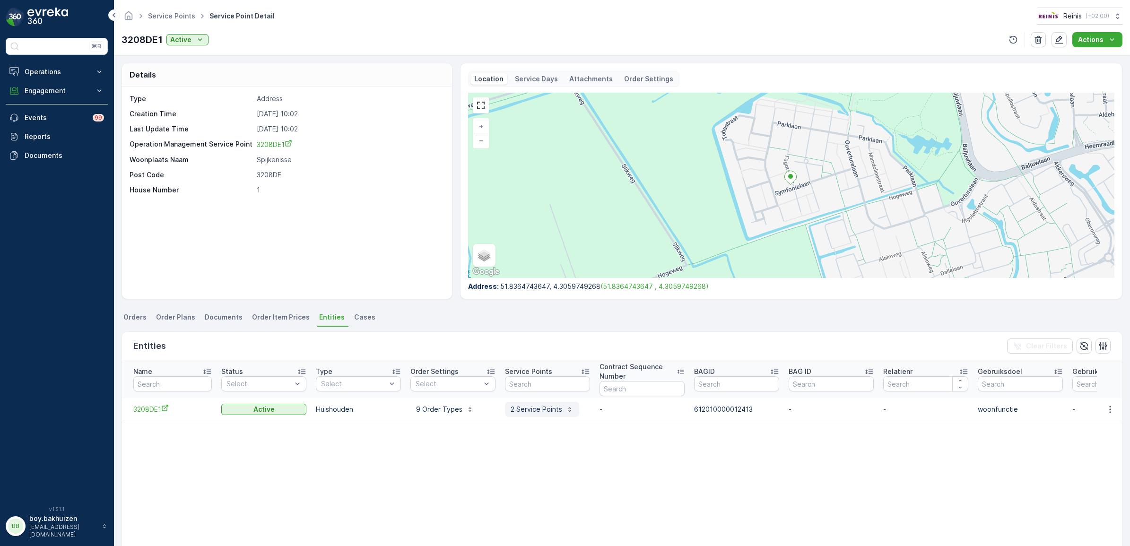
click at [538, 409] on p "2 Service Points" at bounding box center [537, 409] width 52 height 9
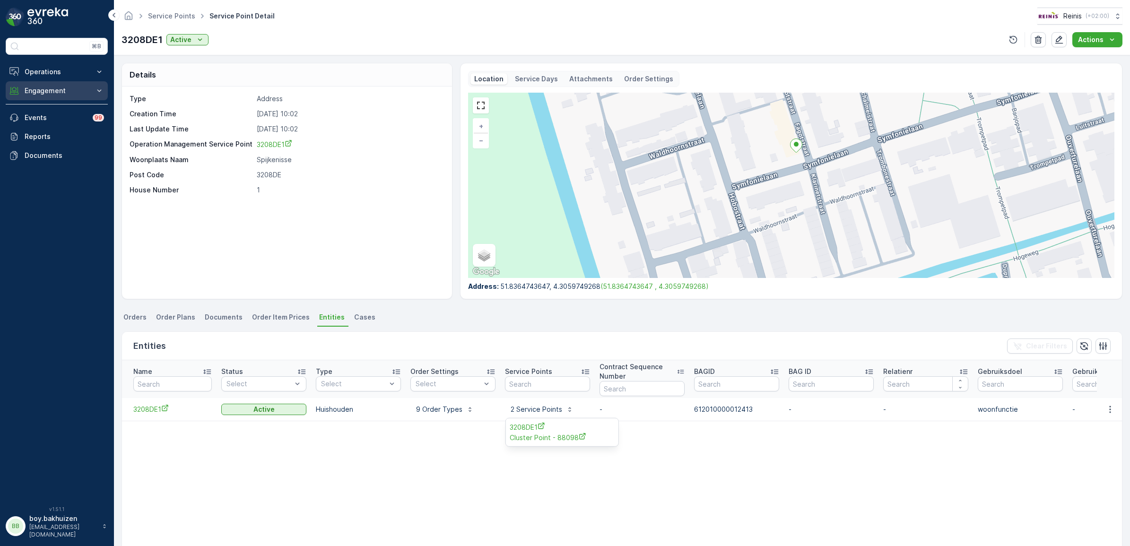
click at [41, 88] on p "Engagement" at bounding box center [57, 90] width 64 height 9
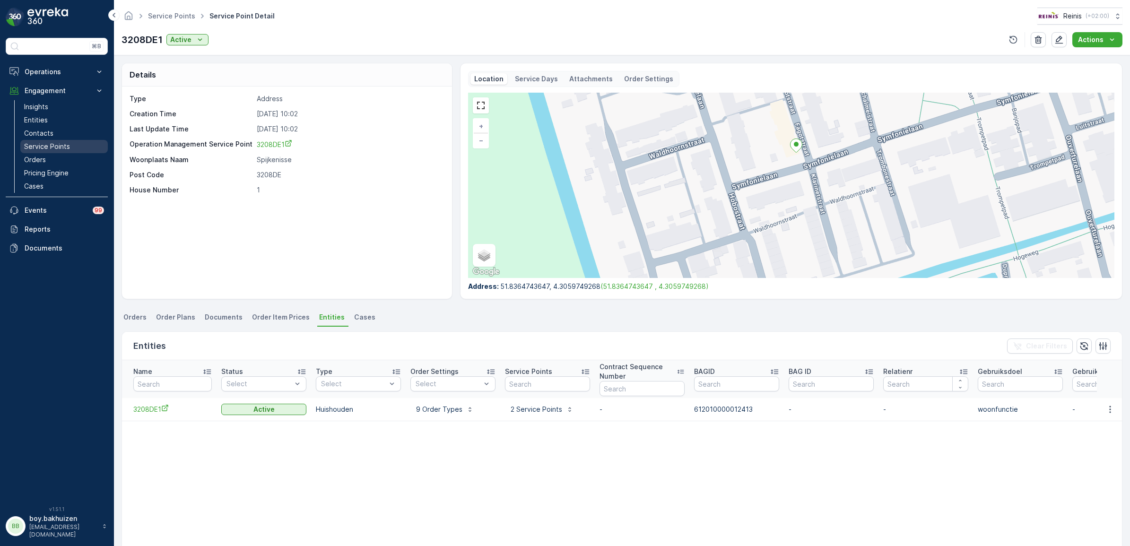
click at [57, 148] on p "Service Points" at bounding box center [47, 146] width 46 height 9
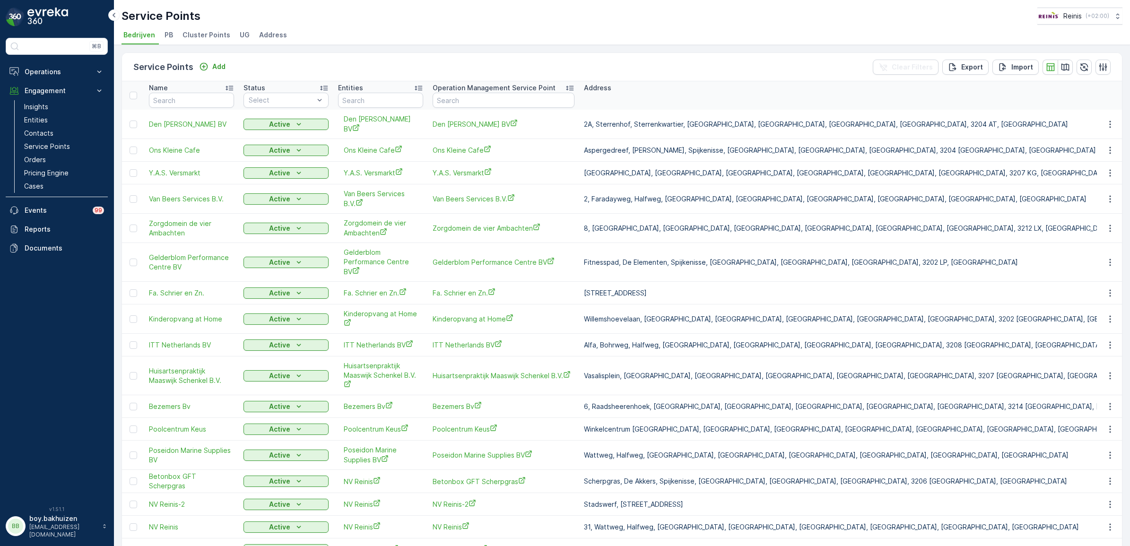
click at [206, 35] on span "Cluster Points" at bounding box center [207, 34] width 48 height 9
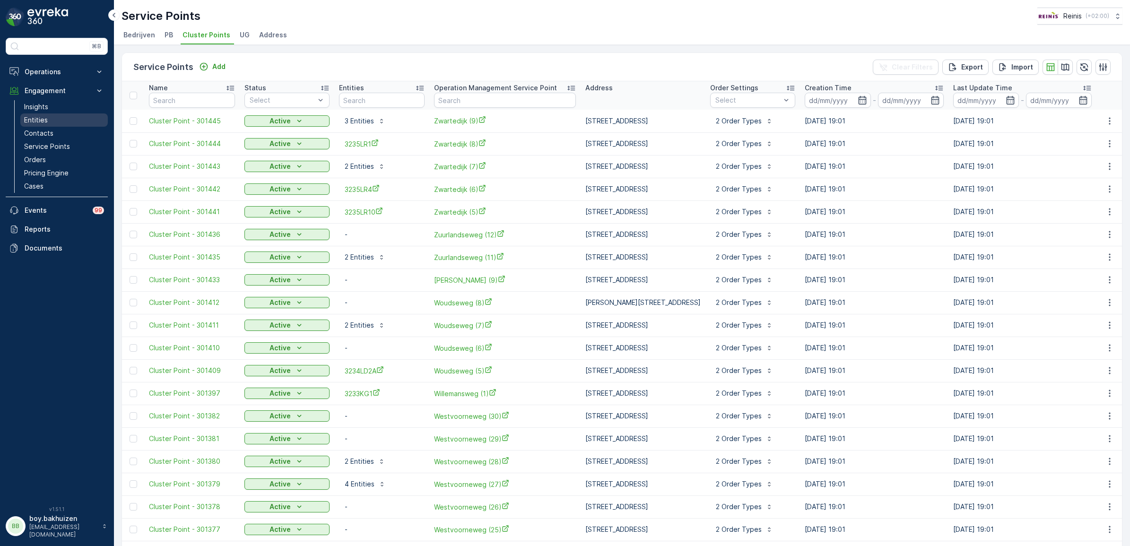
click at [41, 116] on p "Entities" at bounding box center [36, 119] width 24 height 9
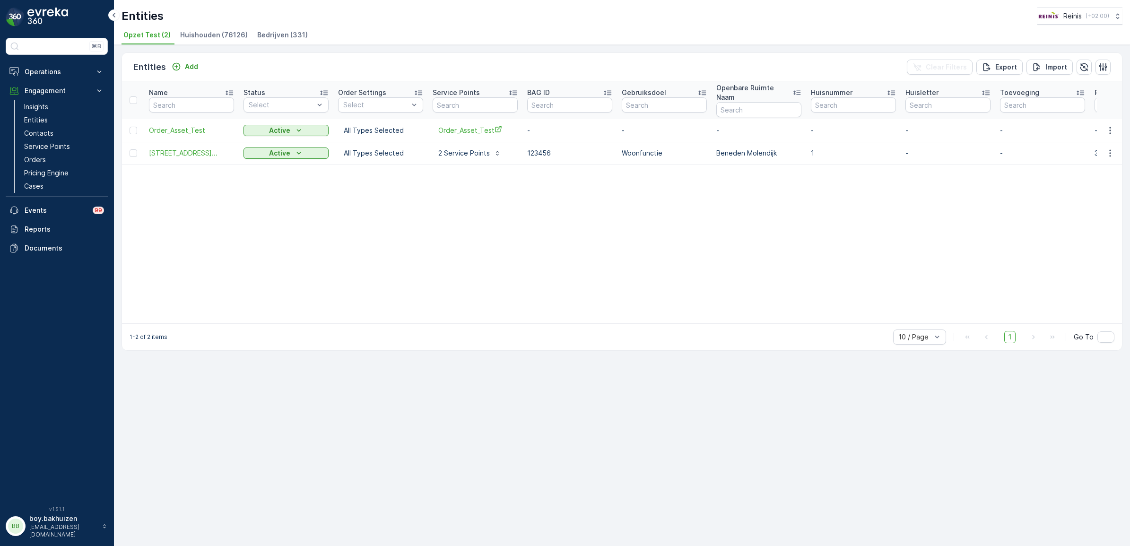
click at [191, 34] on span "Huishouden (76126)" at bounding box center [214, 34] width 68 height 9
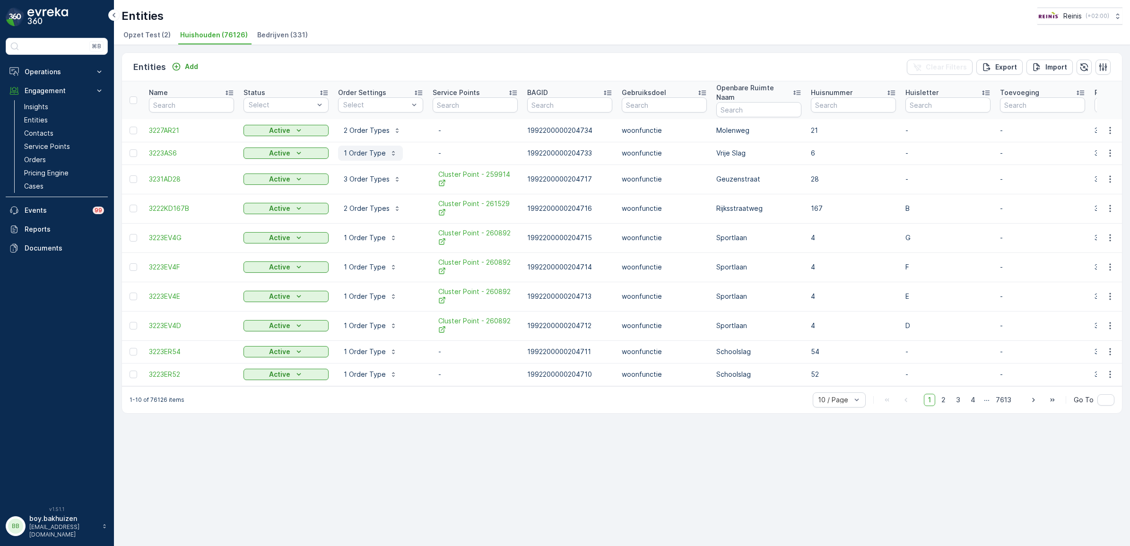
click at [354, 148] on p "1 Order Type" at bounding box center [365, 152] width 42 height 9
click at [379, 148] on p "1 Order Type" at bounding box center [365, 152] width 42 height 9
click at [366, 126] on p "2 Order Types" at bounding box center [367, 130] width 46 height 9
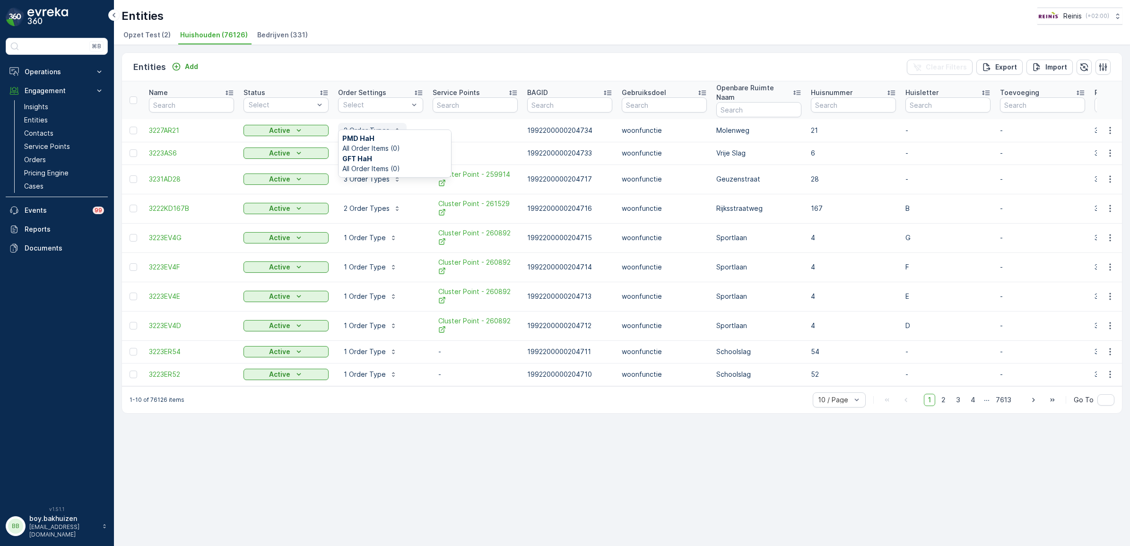
click at [366, 126] on p "2 Order Types" at bounding box center [367, 130] width 46 height 9
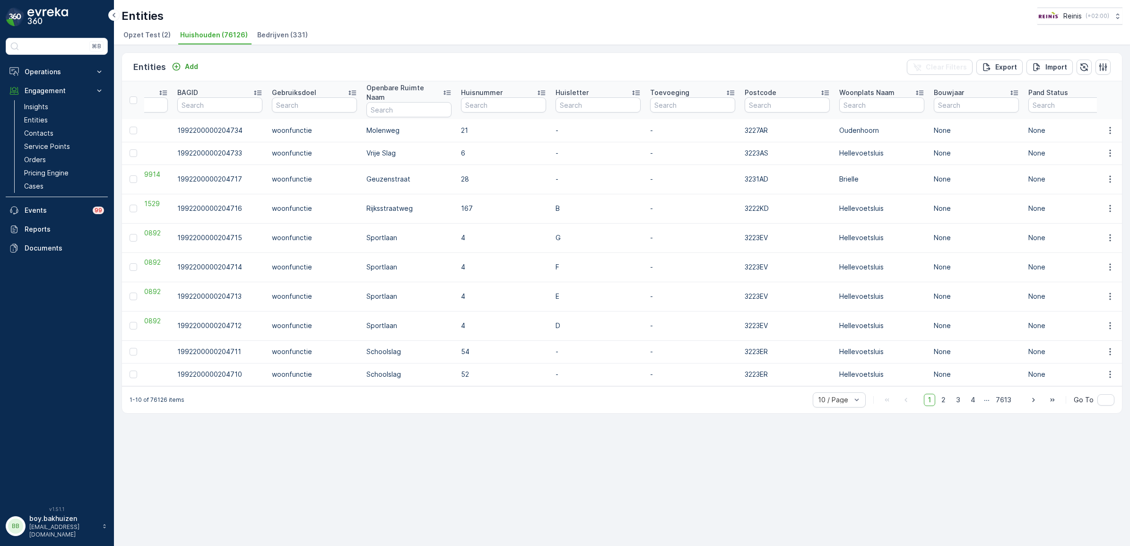
scroll to position [0, 359]
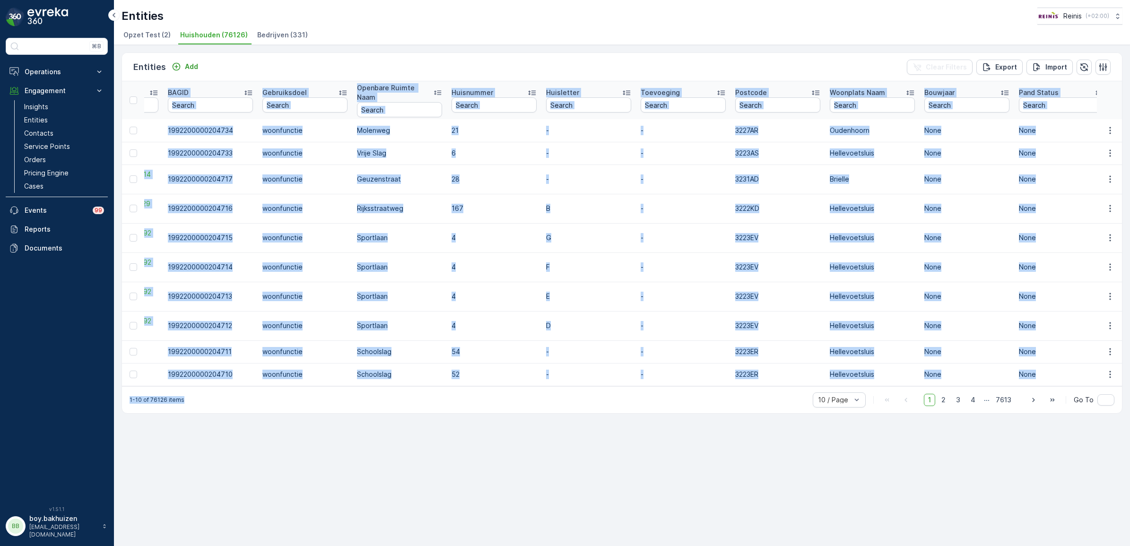
drag, startPoint x: 670, startPoint y: 383, endPoint x: 538, endPoint y: 380, distance: 132.0
click at [538, 380] on div "Entities Add Clear Filters Export Import Name Status Select Order Settings Sele…" at bounding box center [622, 232] width 1001 height 361
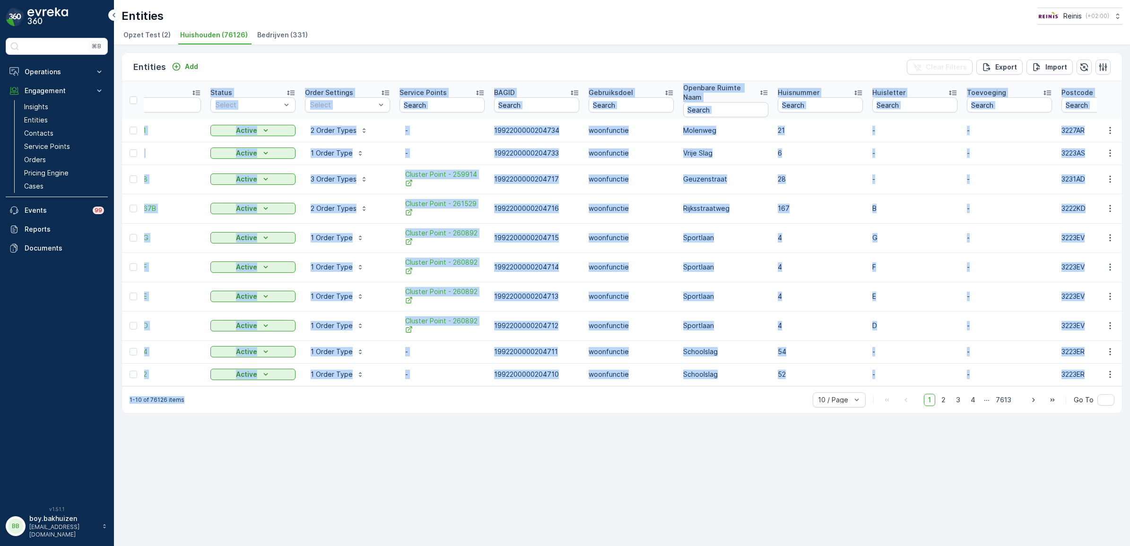
scroll to position [0, 0]
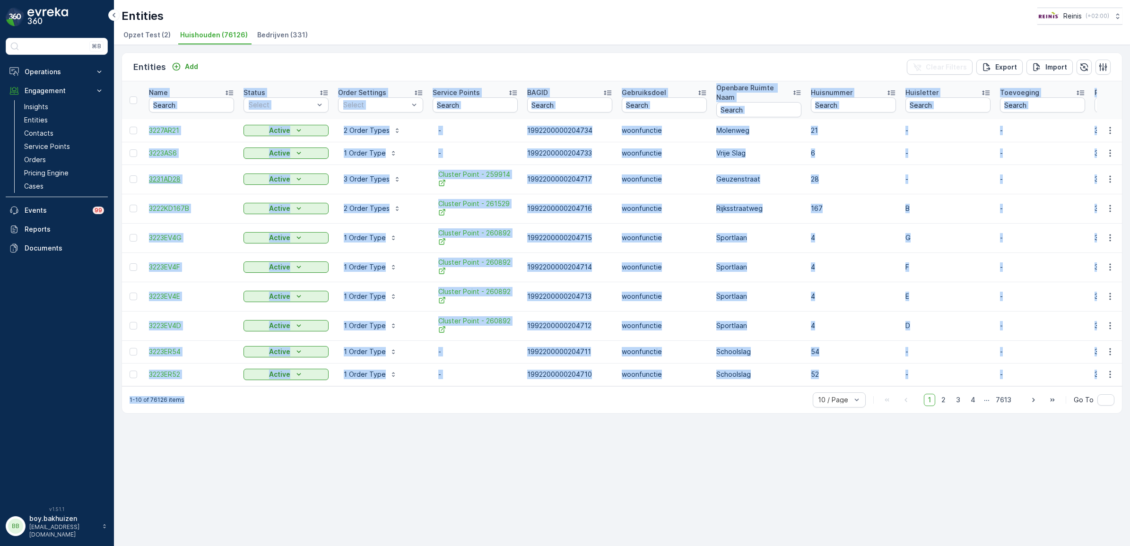
click at [213, 174] on span "3231AD28" at bounding box center [191, 178] width 85 height 9
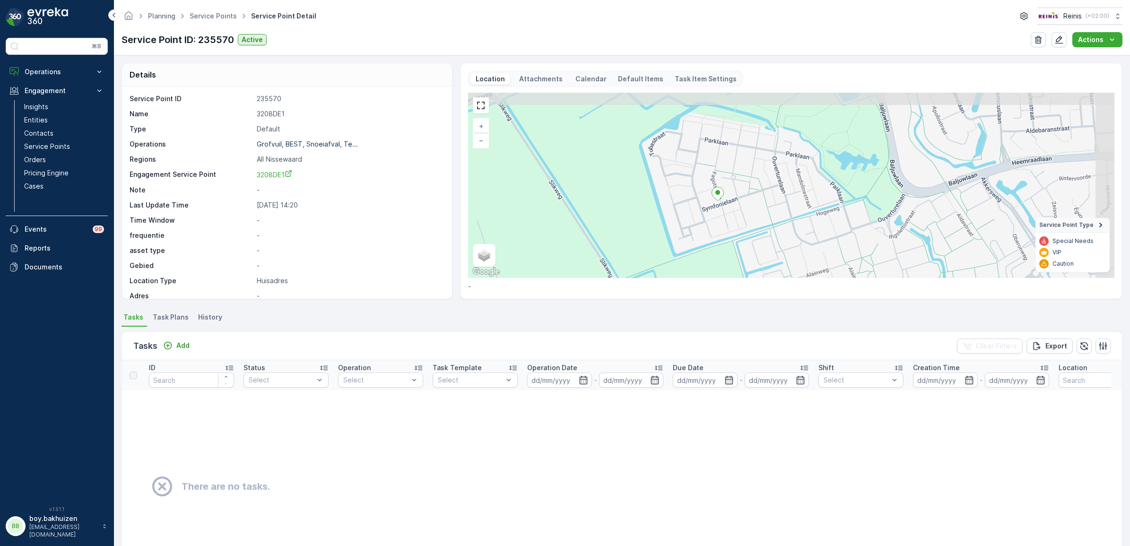
drag, startPoint x: 724, startPoint y: 195, endPoint x: 668, endPoint y: 208, distance: 58.2
click at [668, 208] on div "+ − Satellite Roadmap Terrain Hybrid Leaflet Keyboard shortcuts Map Data Map da…" at bounding box center [791, 185] width 646 height 185
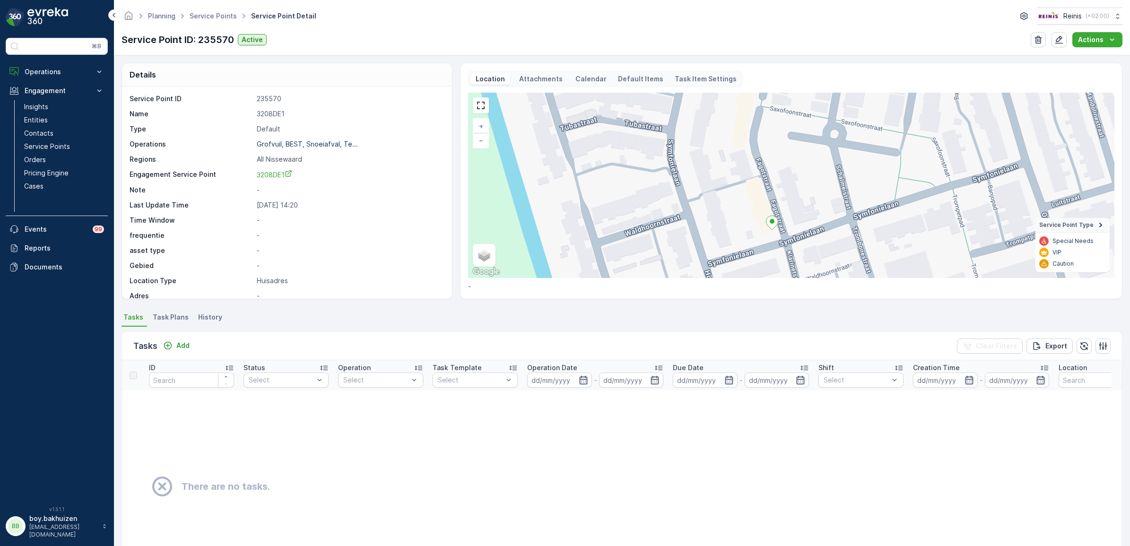
drag, startPoint x: 696, startPoint y: 181, endPoint x: 748, endPoint y: 200, distance: 54.3
click at [748, 200] on div "+ − Satellite Roadmap Terrain Hybrid Leaflet Keyboard shortcuts Map Data Map da…" at bounding box center [791, 185] width 646 height 185
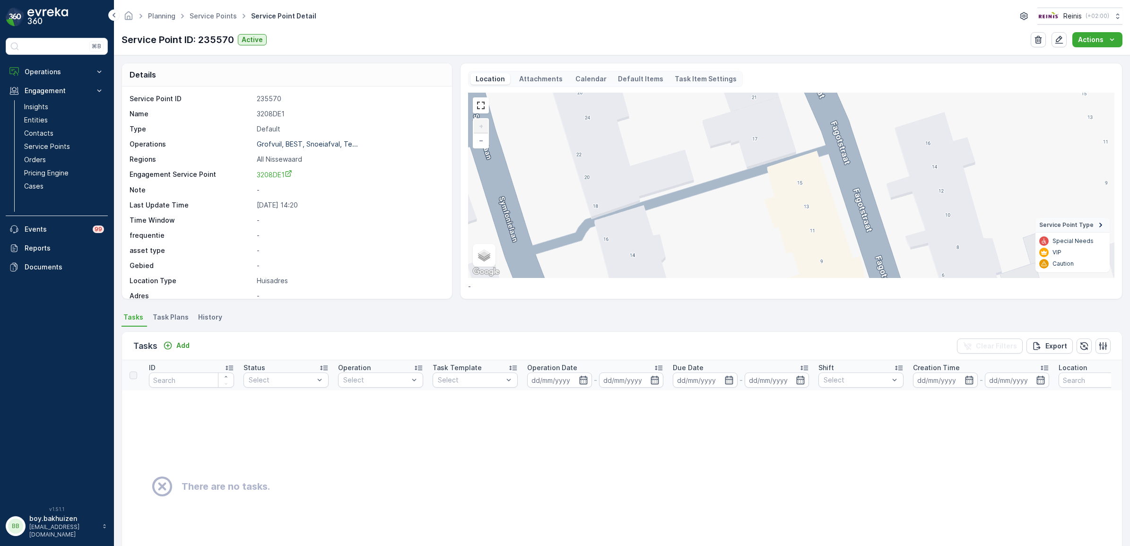
drag, startPoint x: 717, startPoint y: 218, endPoint x: 724, endPoint y: 263, distance: 45.5
click at [722, 265] on div "+ − Satellite Roadmap Terrain Hybrid Leaflet Keyboard shortcuts Map Data Map da…" at bounding box center [791, 185] width 646 height 185
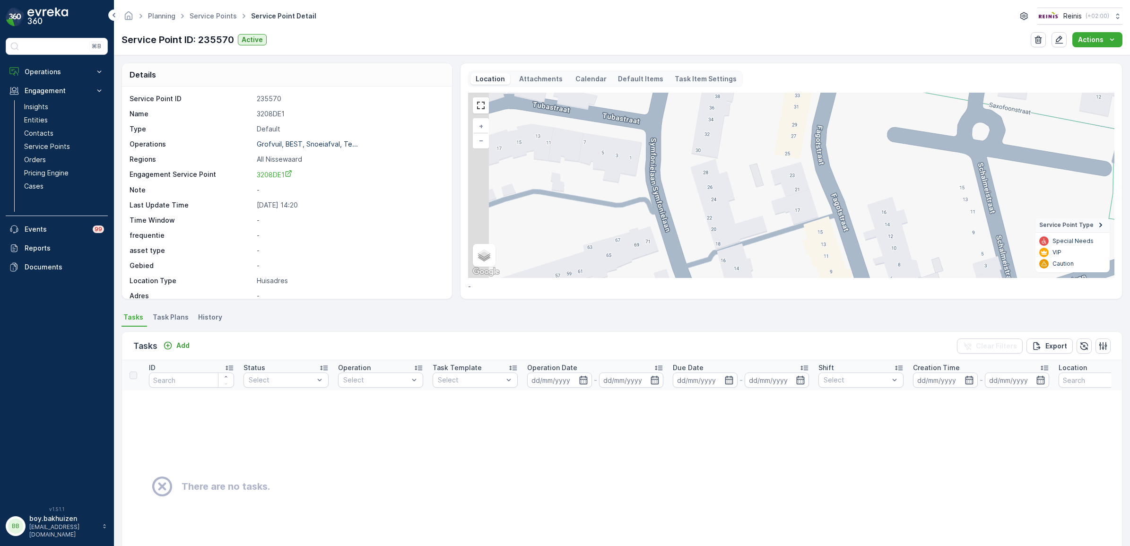
drag, startPoint x: 613, startPoint y: 199, endPoint x: 667, endPoint y: 208, distance: 55.1
click at [667, 208] on div "+ − Satellite Roadmap Terrain Hybrid Leaflet Keyboard shortcuts Map Data Map da…" at bounding box center [791, 185] width 646 height 185
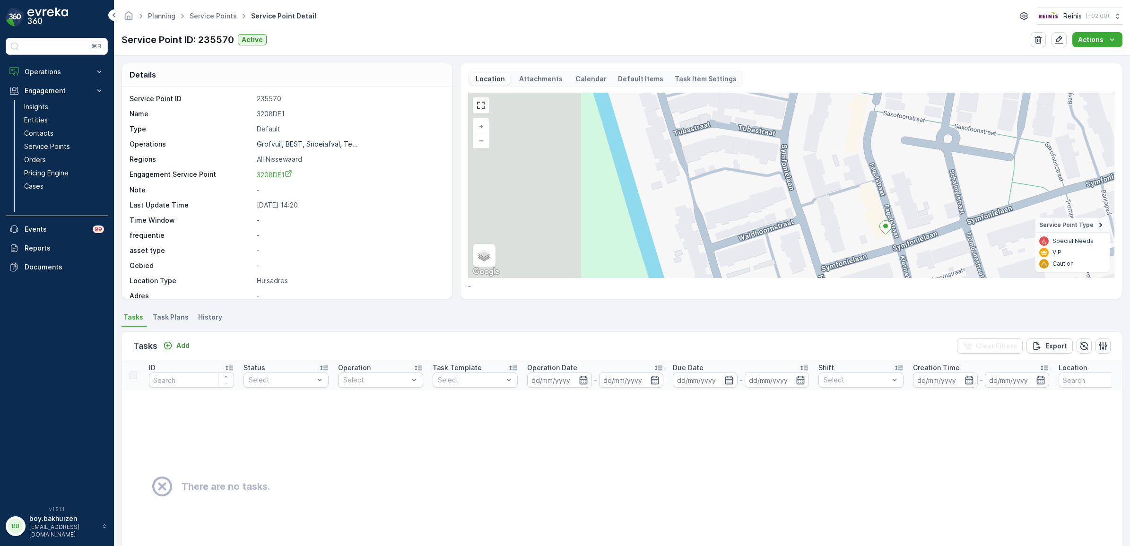
drag, startPoint x: 682, startPoint y: 211, endPoint x: 832, endPoint y: 204, distance: 150.1
click at [831, 206] on div "+ − Satellite Roadmap Terrain Hybrid Leaflet Keyboard shortcuts Map Data Map da…" at bounding box center [791, 185] width 646 height 185
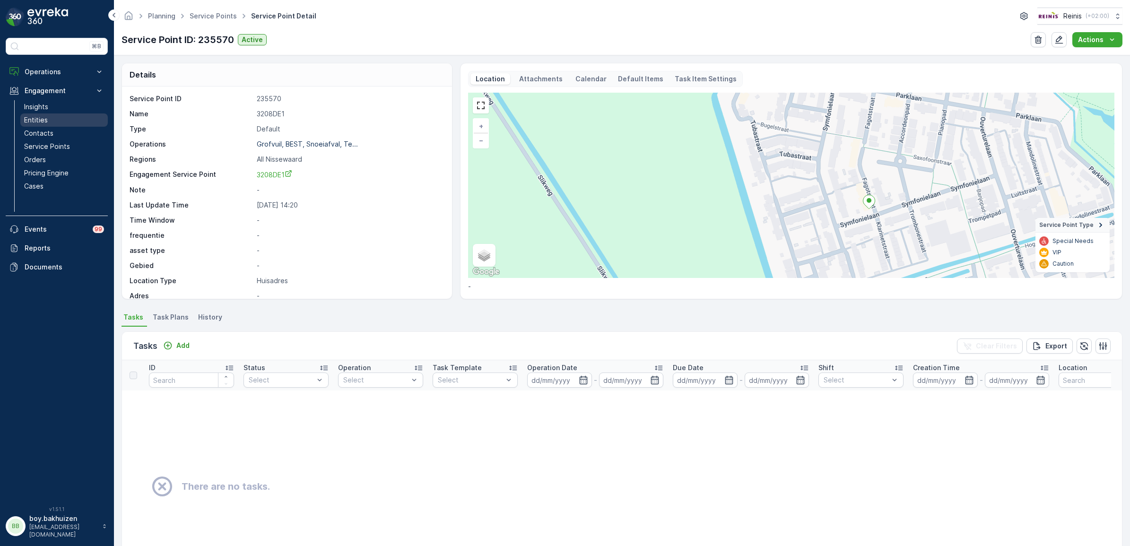
click at [44, 116] on p "Entities" at bounding box center [36, 119] width 24 height 9
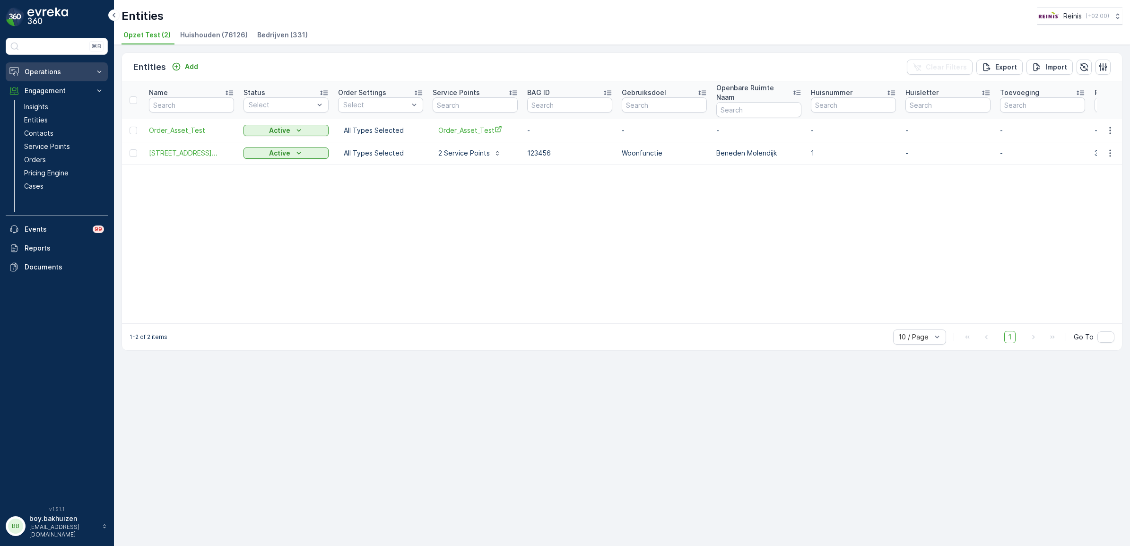
click at [53, 64] on button "Operations" at bounding box center [57, 71] width 102 height 19
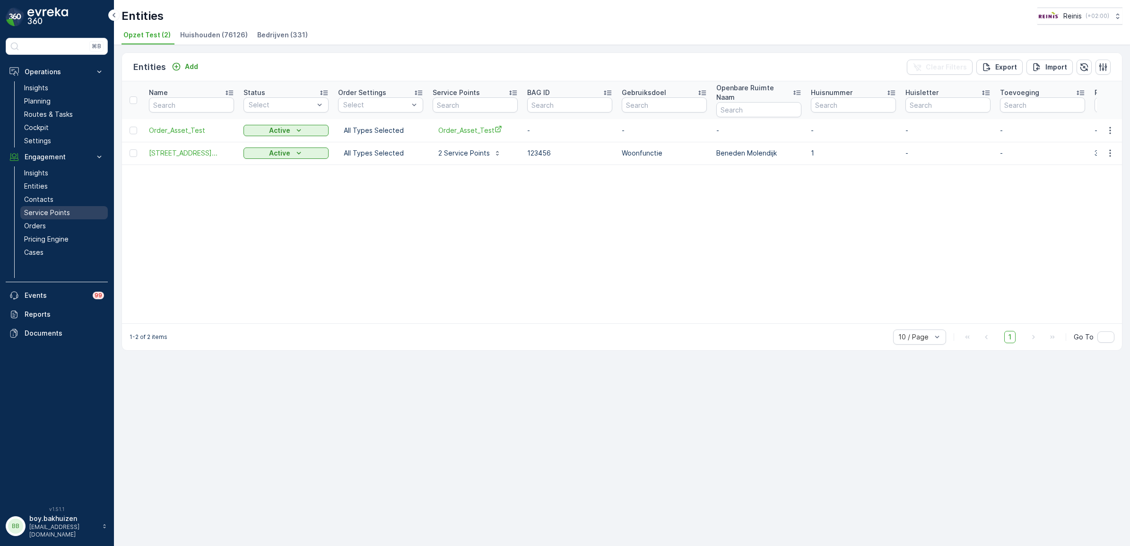
click at [49, 209] on p "Service Points" at bounding box center [47, 212] width 46 height 9
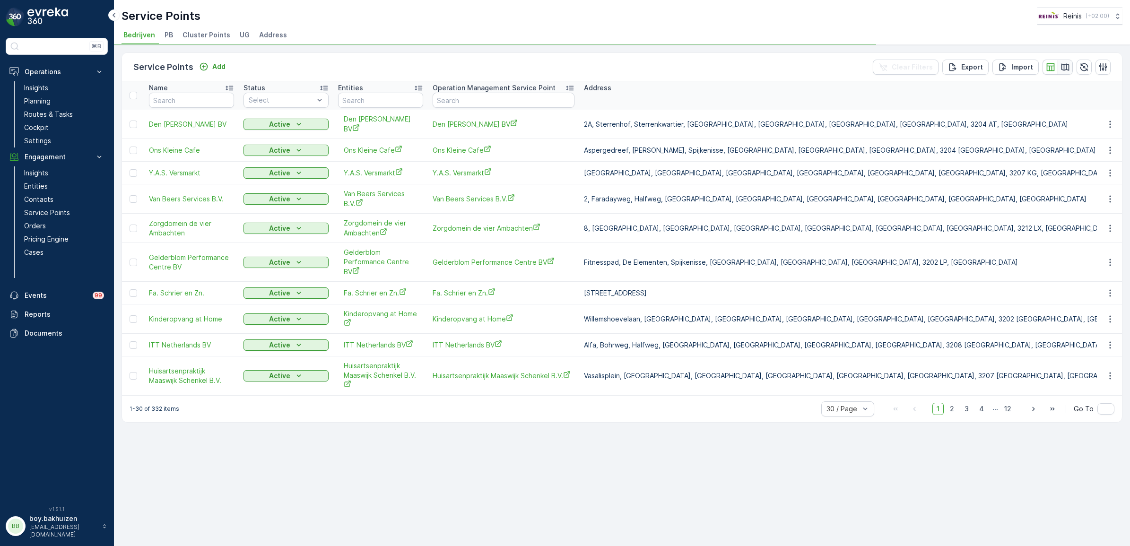
click at [1071, 65] on button "button" at bounding box center [1065, 67] width 15 height 15
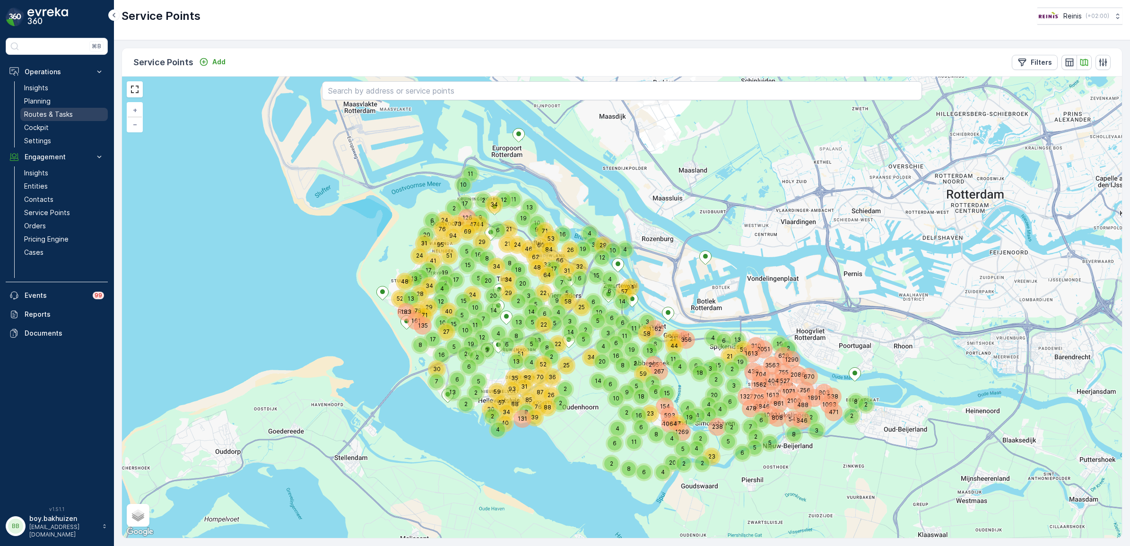
click at [36, 114] on p "Routes & Tasks" at bounding box center [48, 114] width 49 height 9
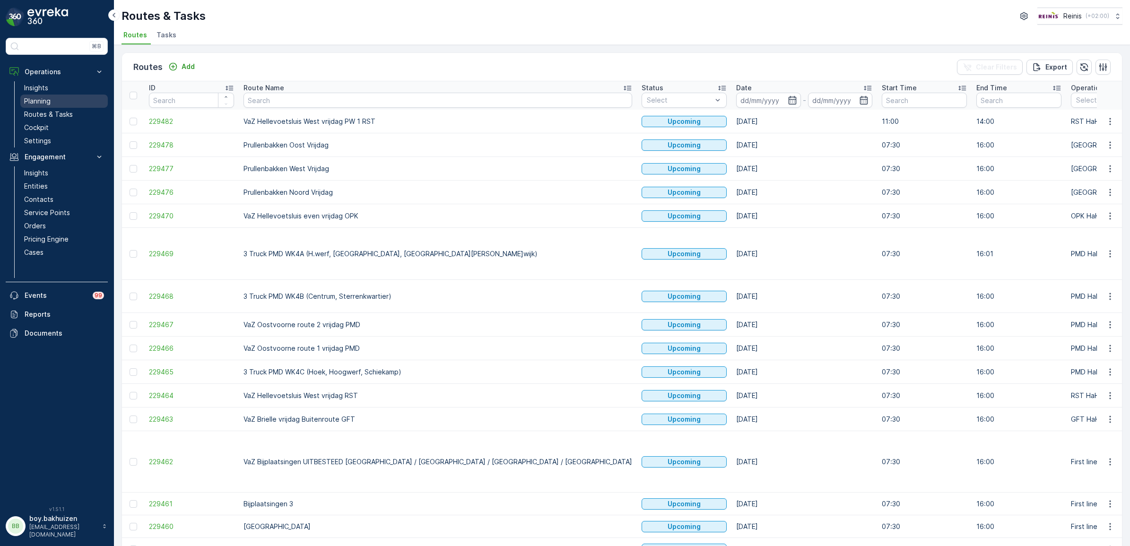
click at [70, 107] on link "Planning" at bounding box center [63, 101] width 87 height 13
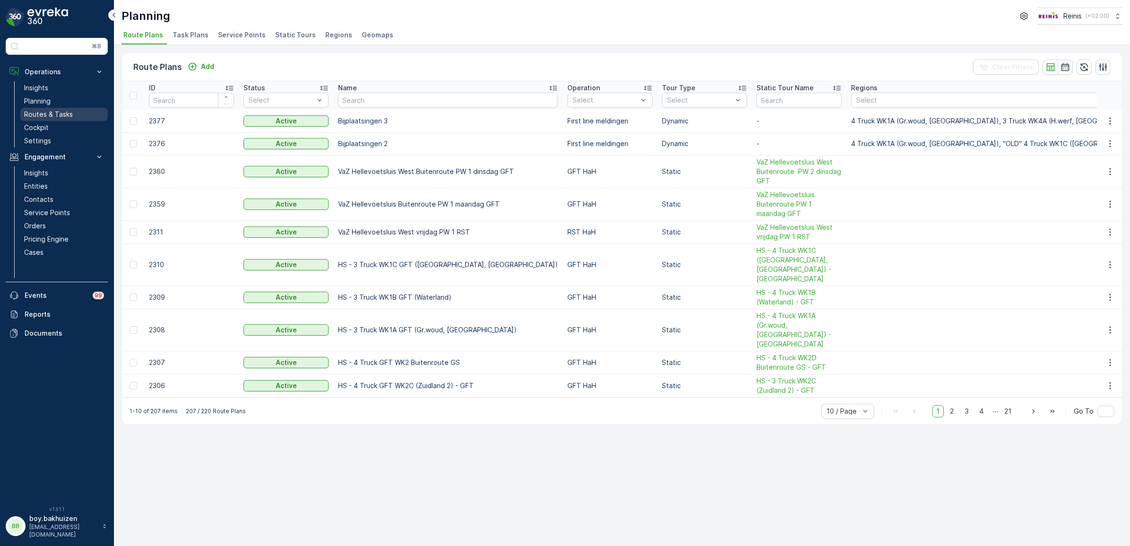
click at [67, 113] on p "Routes & Tasks" at bounding box center [48, 114] width 49 height 9
